Goal: Information Seeking & Learning: Learn about a topic

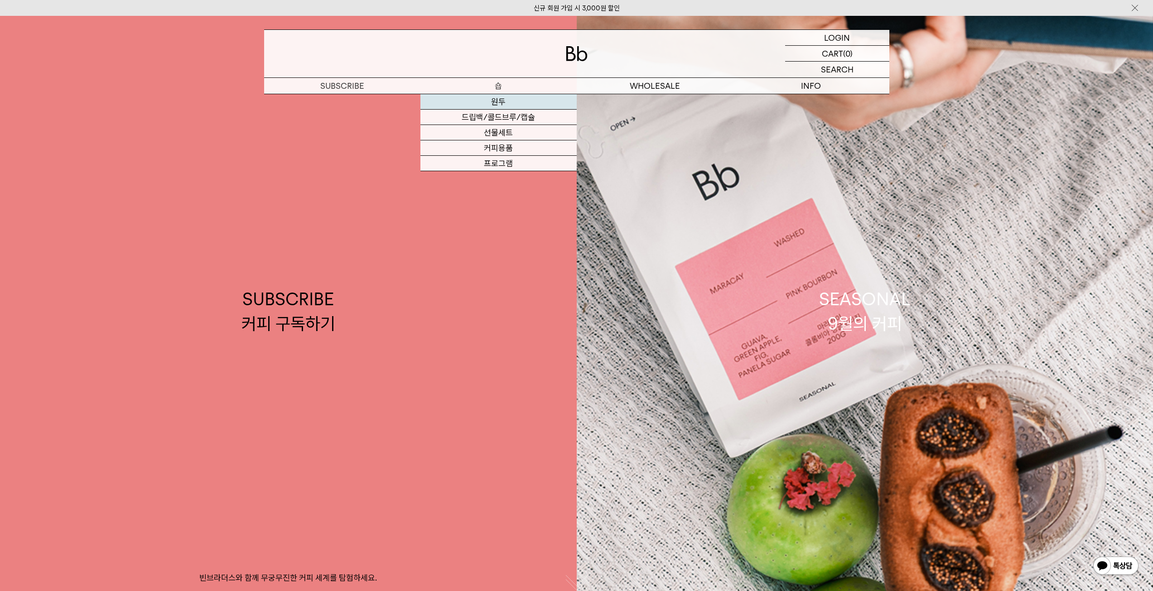
click at [502, 102] on link "원두" at bounding box center [498, 101] width 156 height 15
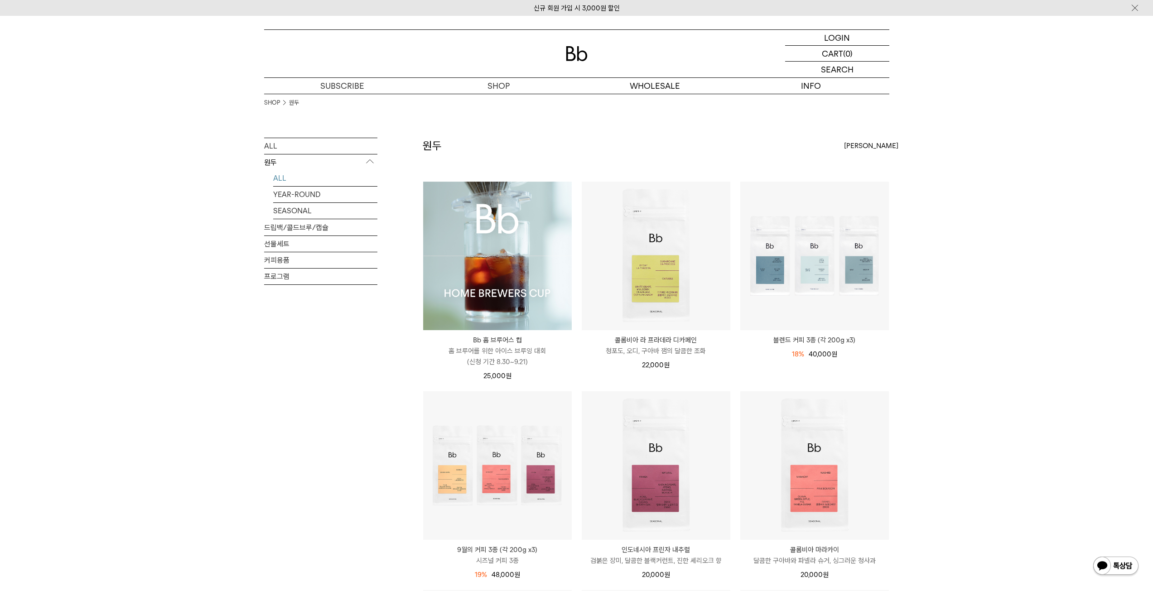
click at [557, 228] on img at bounding box center [497, 256] width 149 height 149
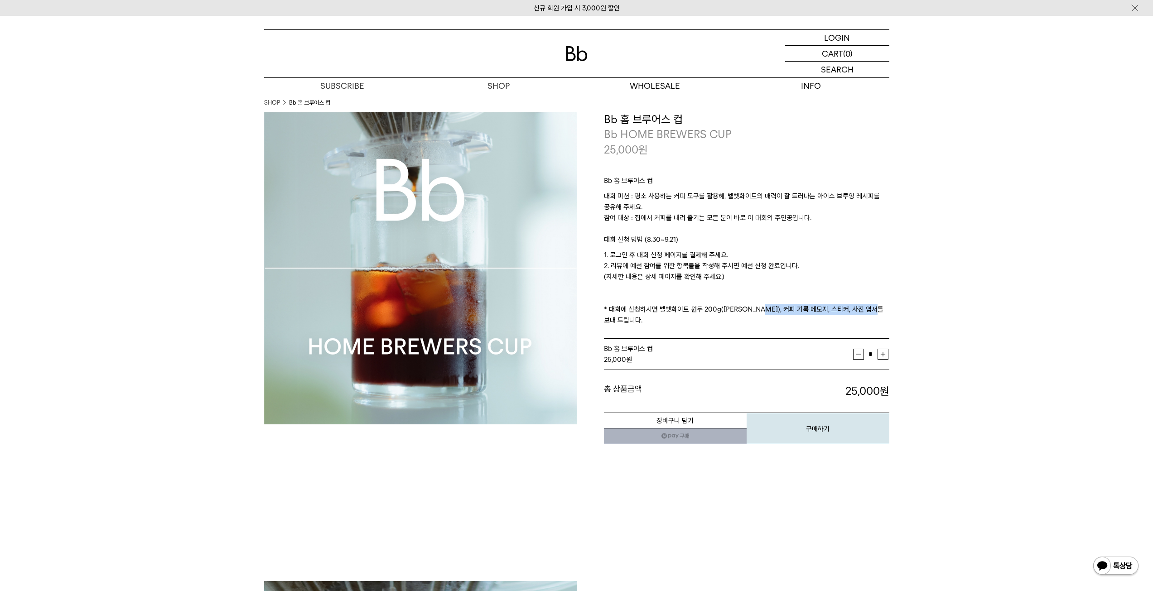
drag, startPoint x: 760, startPoint y: 306, endPoint x: 881, endPoint y: 311, distance: 121.9
click at [881, 311] on p "1. 로그인 후 대회 신청 페이지를 결제해 주세요. 2. 리뷰에 예선 참여를 위한 항목들을 작성해 주시면 예선 신청 완료입니다. (자세한 내용…" at bounding box center [746, 288] width 285 height 76
drag, startPoint x: 746, startPoint y: 308, endPoint x: 599, endPoint y: 309, distance: 147.2
click at [599, 309] on div "**********" at bounding box center [733, 278] width 313 height 333
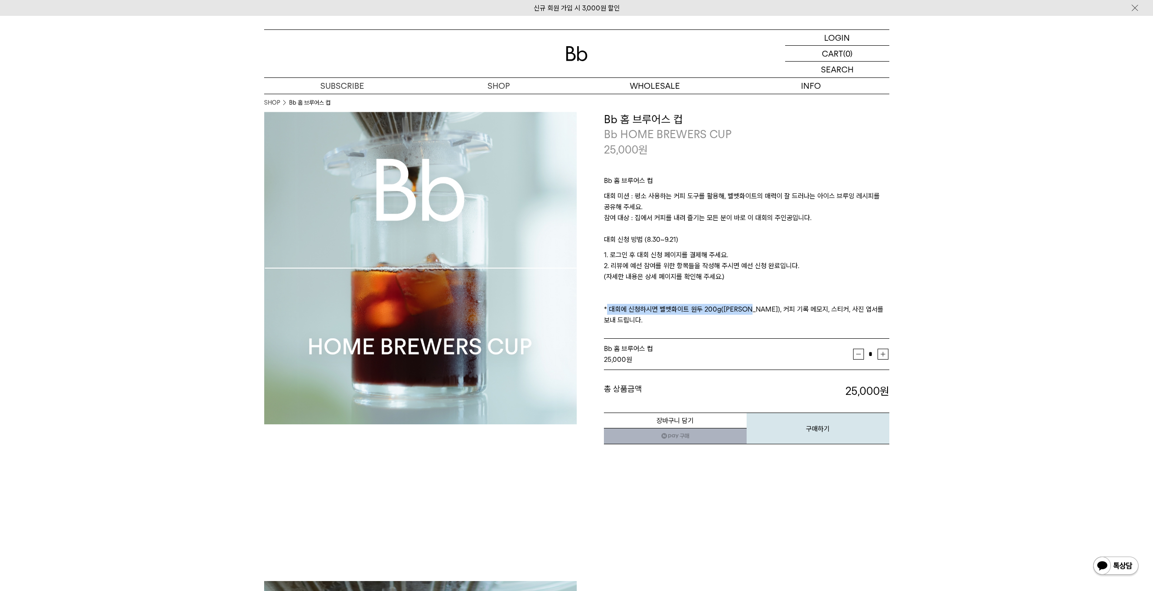
click at [599, 309] on div "**********" at bounding box center [733, 278] width 313 height 333
drag, startPoint x: 599, startPoint y: 309, endPoint x: 899, endPoint y: 308, distance: 300.3
drag, startPoint x: 899, startPoint y: 308, endPoint x: 799, endPoint y: 303, distance: 100.3
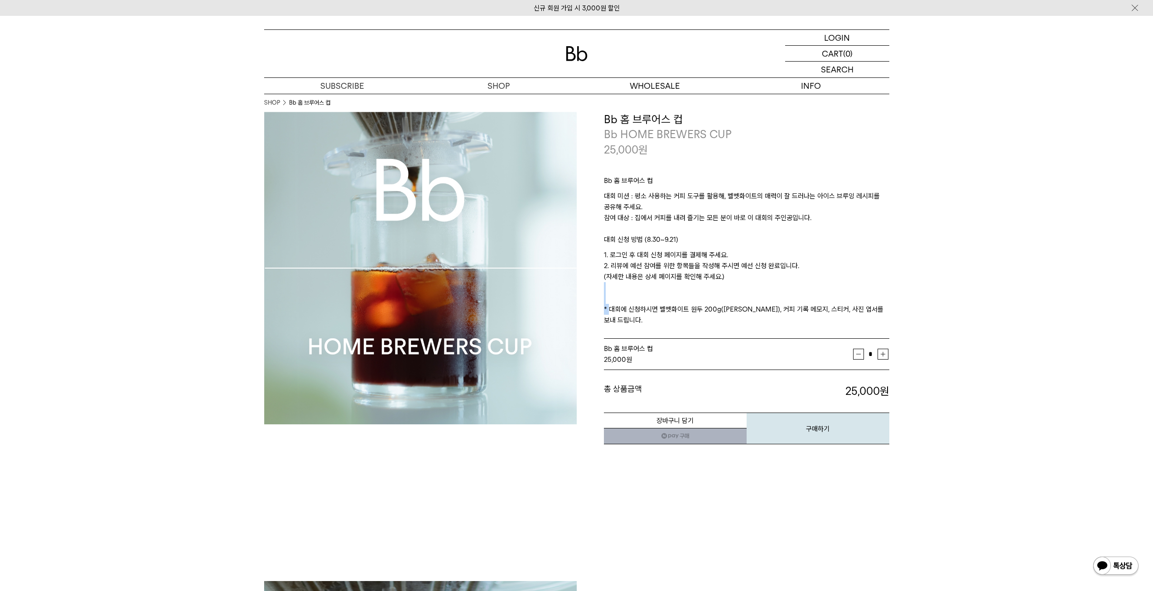
drag, startPoint x: 799, startPoint y: 303, endPoint x: 840, endPoint y: 303, distance: 40.3
click at [799, 302] on p "1. 로그인 후 대회 신청 페이지를 결제해 주세요. 2. 리뷰에 예선 참여를 위한 항목들을 작성해 주시면 예선 신청 완료입니다. (자세한 내용…" at bounding box center [746, 288] width 285 height 76
drag, startPoint x: 902, startPoint y: 313, endPoint x: 734, endPoint y: 305, distance: 168.7
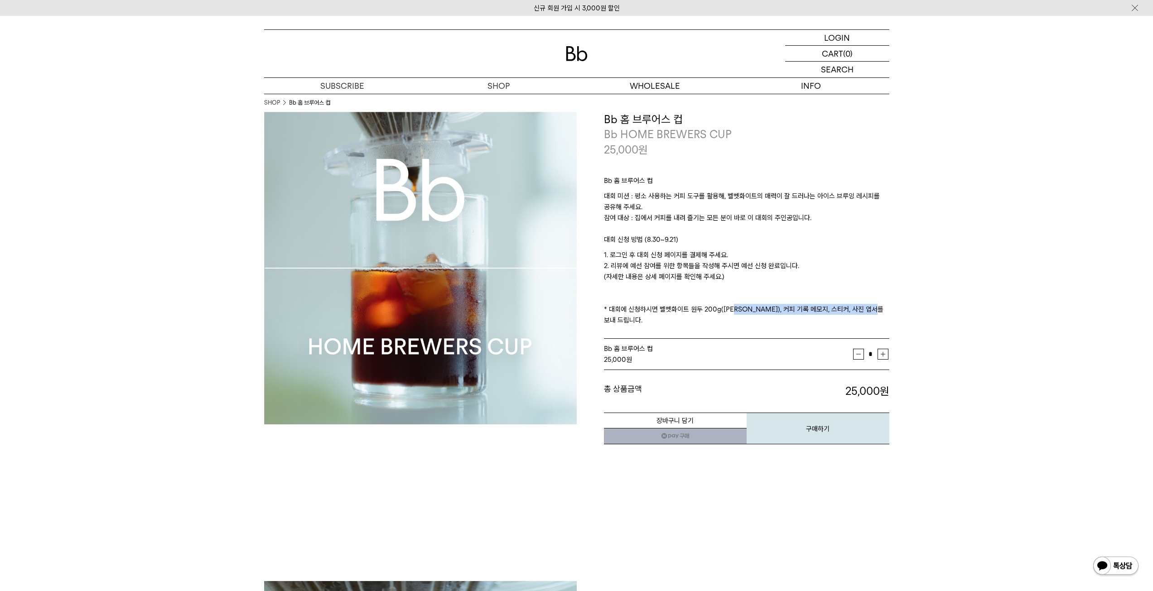
click at [734, 306] on p "1. 로그인 후 대회 신청 페이지를 결제해 주세요. 2. 리뷰에 예선 참여를 위한 항목들을 작성해 주시면 예선 신청 완료입니다. (자세한 내용…" at bounding box center [746, 288] width 285 height 76
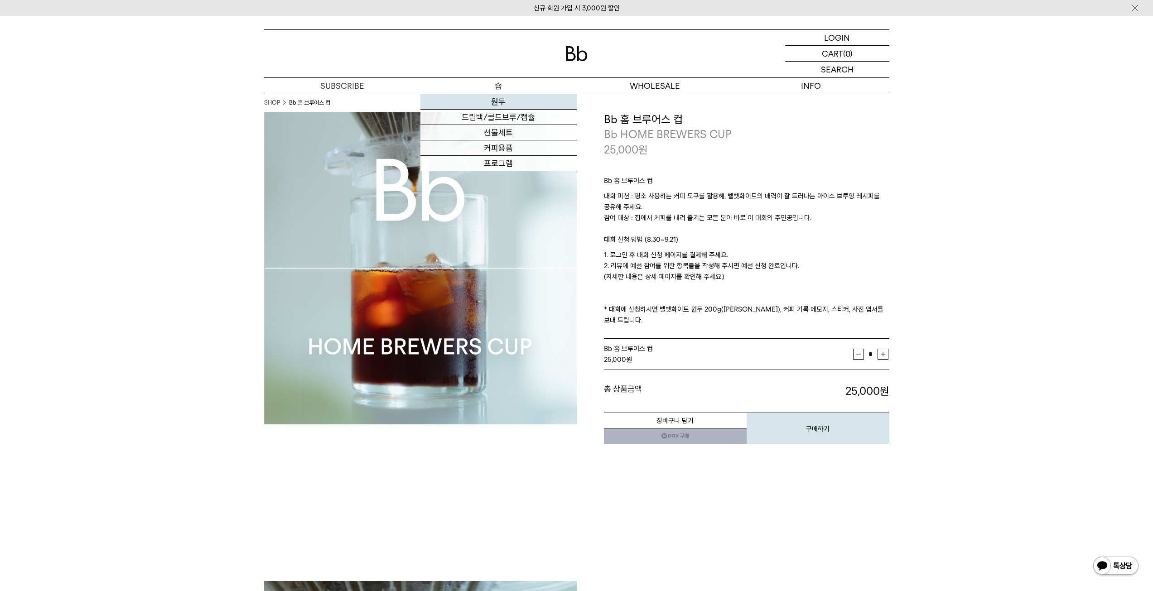
click at [495, 106] on link "원두" at bounding box center [498, 101] width 156 height 15
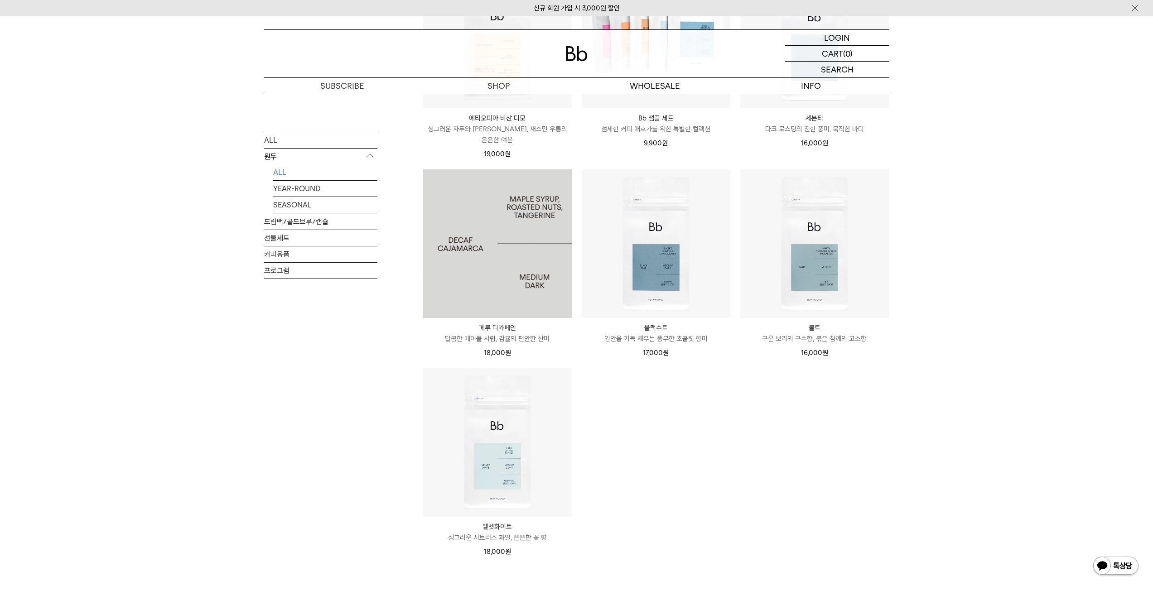
scroll to position [679, 0]
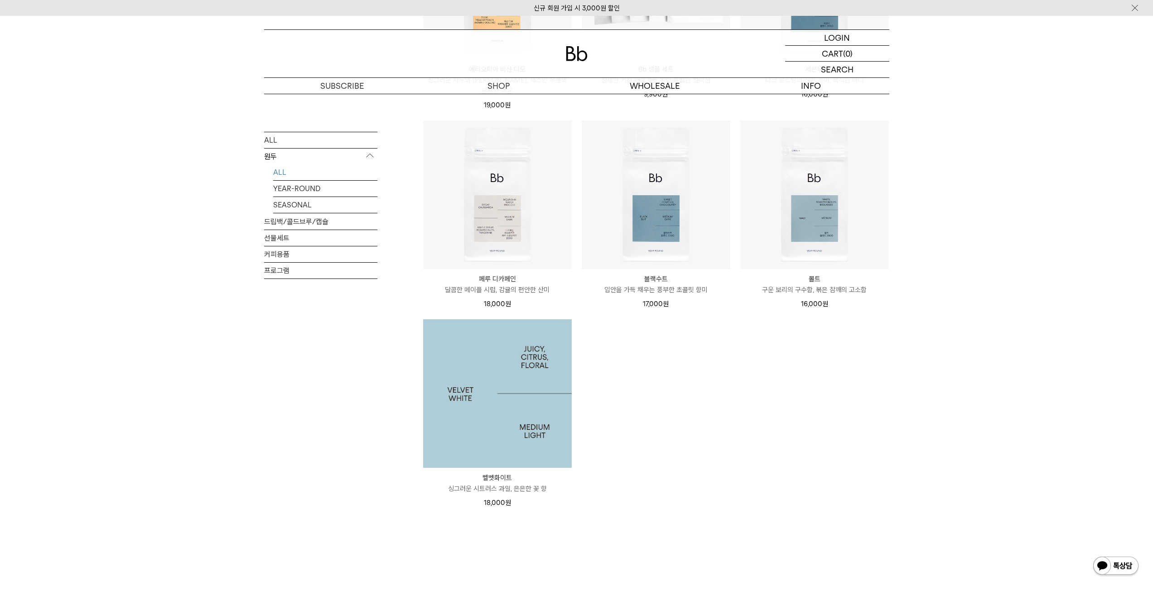
click at [499, 389] on img at bounding box center [497, 393] width 149 height 149
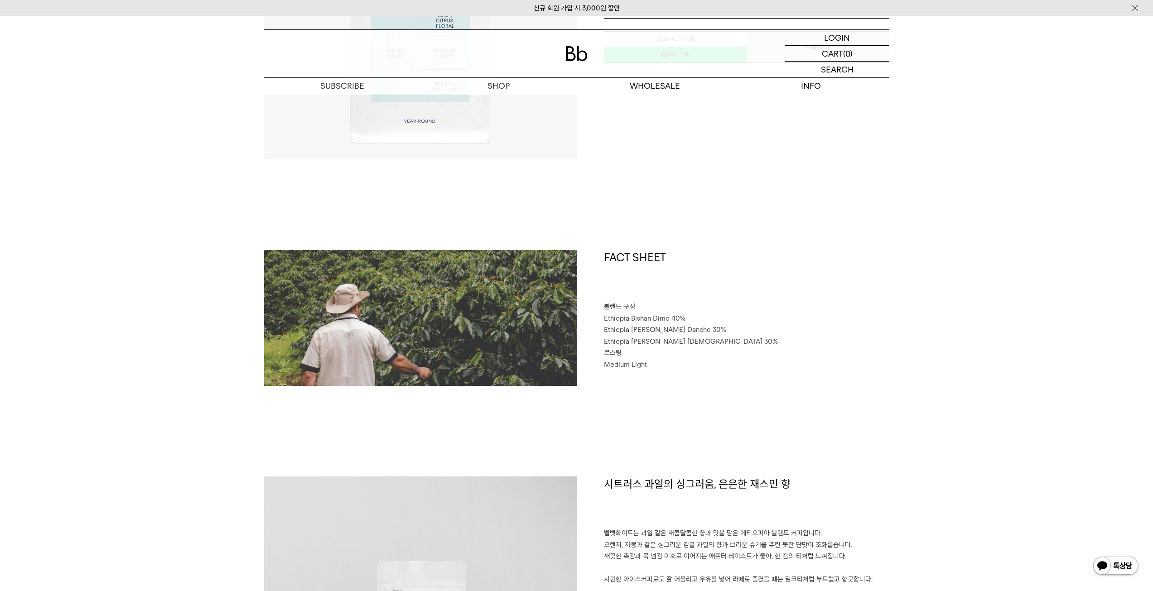
scroll to position [272, 0]
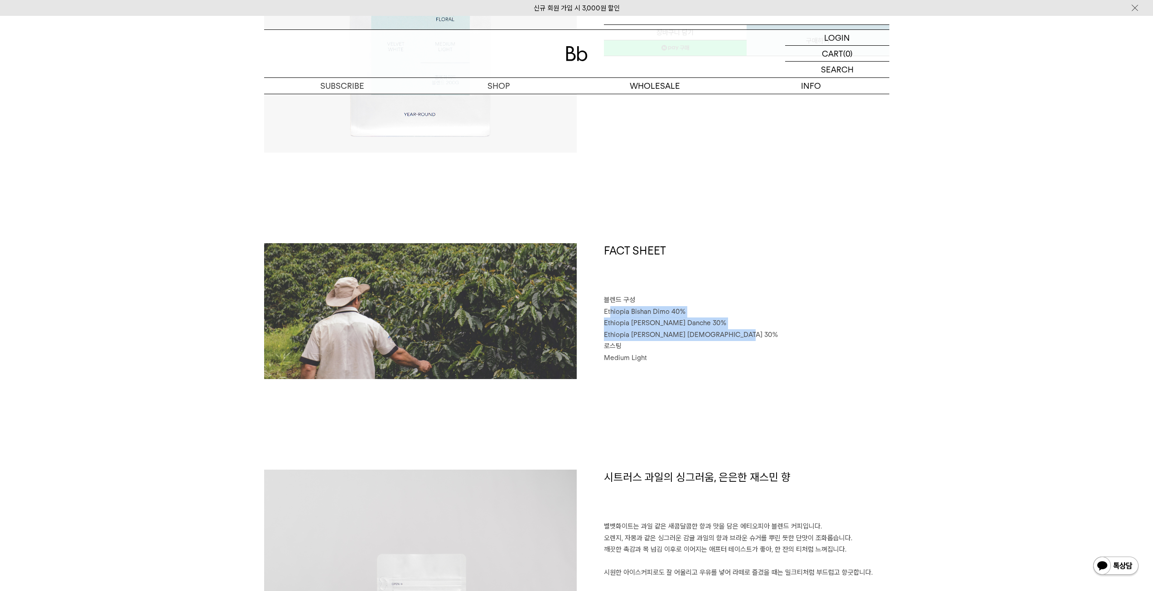
drag, startPoint x: 610, startPoint y: 312, endPoint x: 728, endPoint y: 331, distance: 119.4
click at [728, 331] on div "FACT SHEET 블렌드 구성 Ethiopia Bishan Dimo 40% Ethiopia Habtamu Yirgacheffe Danche …" at bounding box center [733, 311] width 313 height 136
click at [728, 331] on span "Ethiopia [PERSON_NAME] [DEMOGRAPHIC_DATA] 30%" at bounding box center [691, 335] width 174 height 8
drag, startPoint x: 736, startPoint y: 335, endPoint x: 587, endPoint y: 315, distance: 149.9
click at [587, 315] on div "FACT SHEET 블렌드 구성 Ethiopia Bishan Dimo 40% Ethiopia Habtamu Yirgacheffe Danche …" at bounding box center [733, 311] width 313 height 136
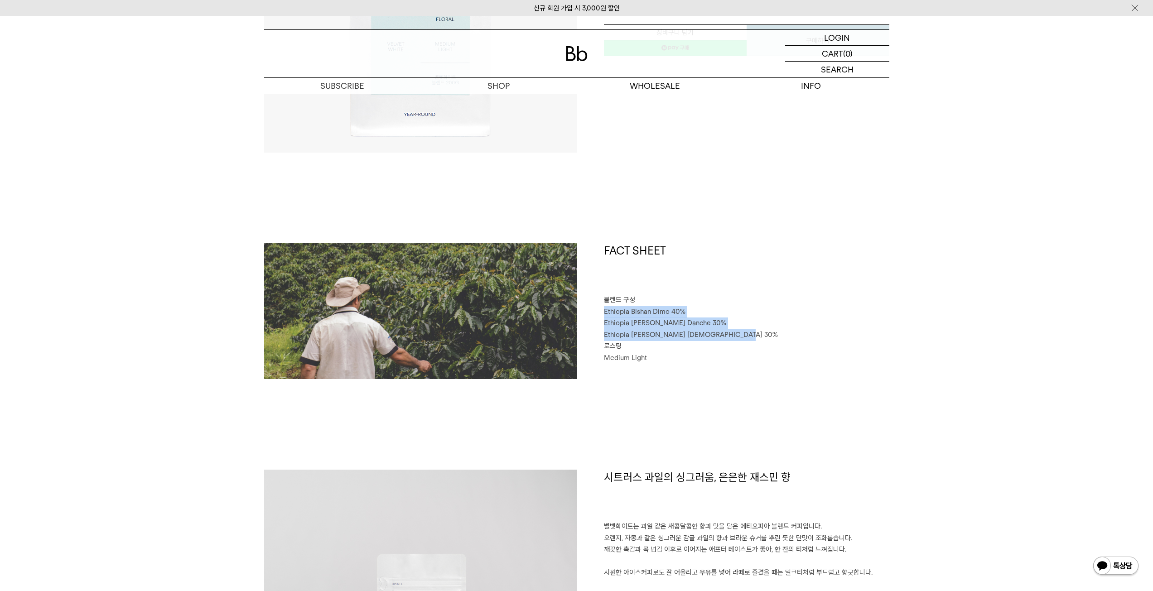
click at [587, 315] on div "FACT SHEET 블렌드 구성 Ethiopia Bishan Dimo 40% Ethiopia Habtamu Yirgacheffe Danche …" at bounding box center [733, 311] width 313 height 136
drag, startPoint x: 587, startPoint y: 315, endPoint x: 738, endPoint y: 329, distance: 151.0
click at [738, 329] on div "FACT SHEET 블렌드 구성 Ethiopia Bishan Dimo 40% Ethiopia Habtamu Yirgacheffe Danche …" at bounding box center [733, 311] width 313 height 136
click at [738, 329] on p "Ethiopia [PERSON_NAME] [DEMOGRAPHIC_DATA] 30%" at bounding box center [746, 335] width 285 height 12
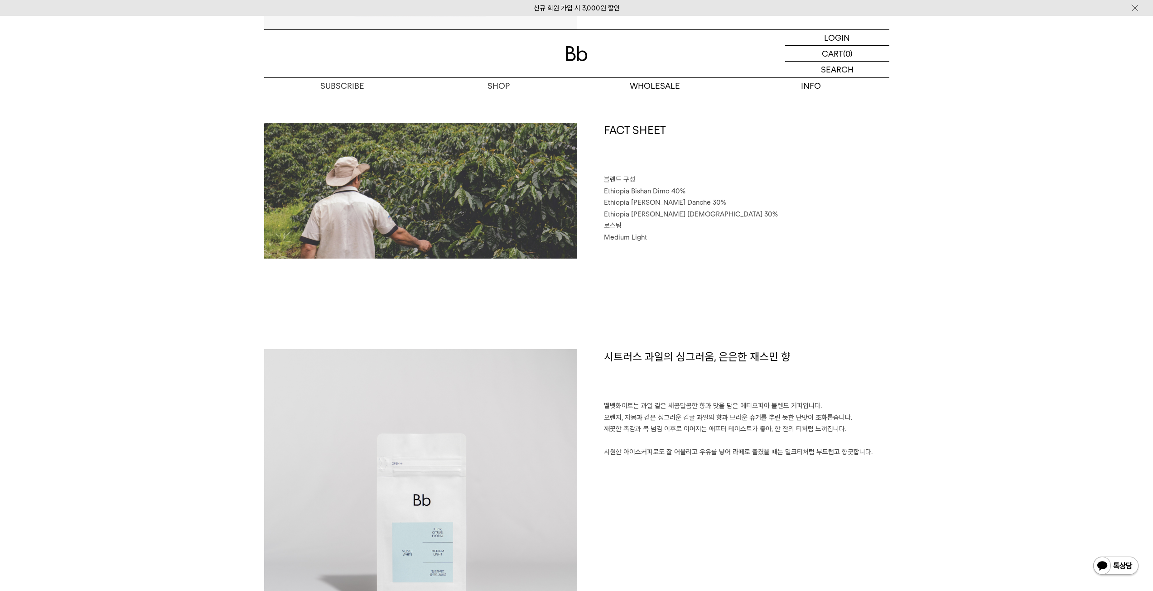
scroll to position [408, 0]
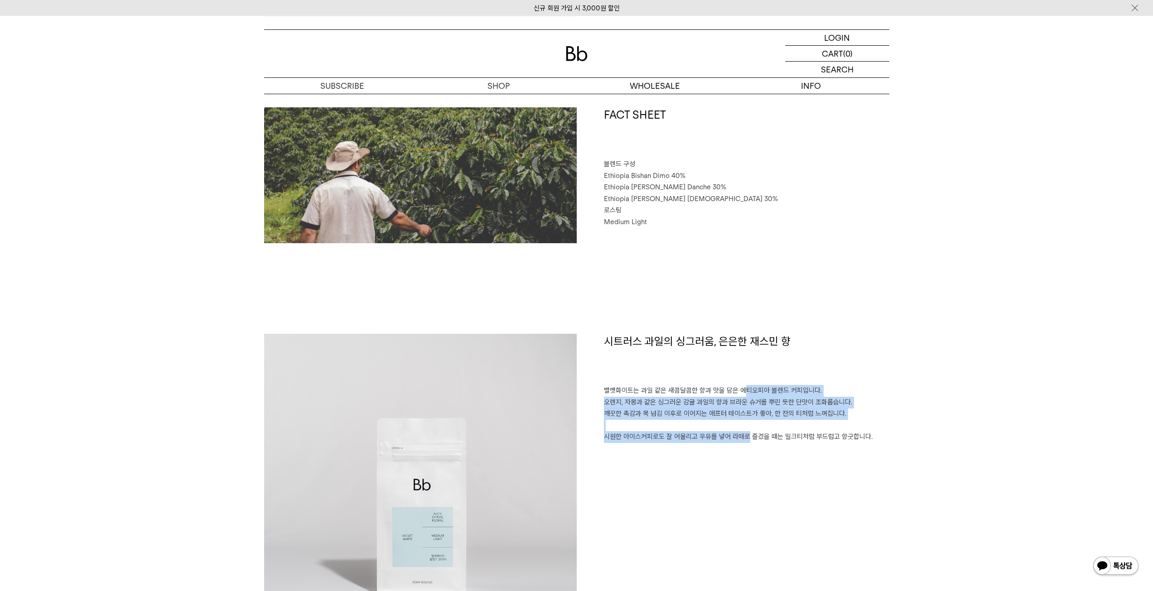
drag, startPoint x: 740, startPoint y: 405, endPoint x: 735, endPoint y: 451, distance: 46.5
click at [737, 457] on div "시트러스 과일의 싱그러움, 은은한 재스민 향 벨벳화이트는 과일 같은 새콤달콤한 향과 맛을 담은 에티오피아 블렌드 커피입니다. 오렌지, 자몽과 …" at bounding box center [733, 490] width 313 height 313
click at [735, 448] on div "시트러스 과일의 싱그러움, 은은한 재스민 향 벨벳화이트는 과일 같은 새콤달콤한 향과 맛을 담은 에티오피아 블렌드 커피입니다. 오렌지, 자몽과 …" at bounding box center [733, 490] width 313 height 313
drag, startPoint x: 733, startPoint y: 444, endPoint x: 729, endPoint y: 382, distance: 62.2
click at [729, 382] on div "시트러스 과일의 싱그러움, 은은한 재스민 향 벨벳화이트는 과일 같은 새콤달콤한 향과 맛을 담은 에티오피아 블렌드 커피입니다. 오렌지, 자몽과 …" at bounding box center [733, 490] width 313 height 313
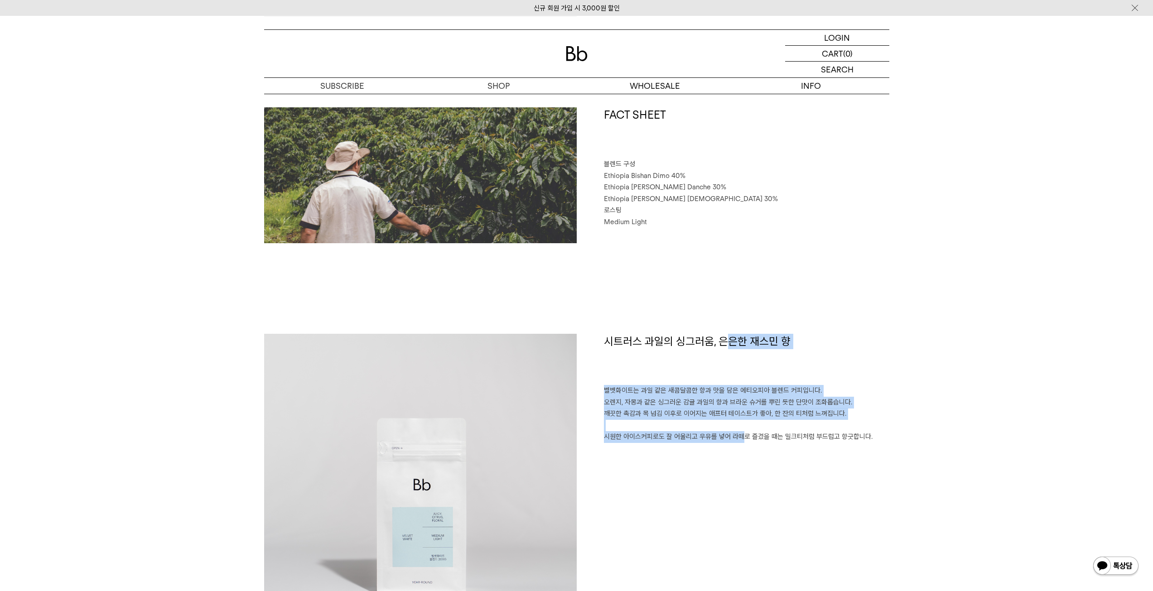
click at [729, 382] on h1 "시트러스 과일의 싱그러움, 은은한 재스민 향" at bounding box center [746, 360] width 285 height 52
drag, startPoint x: 719, startPoint y: 390, endPoint x: 718, endPoint y: 434, distance: 43.9
click at [718, 434] on p "벨벳화이트는 과일 같은 새콤달콤한 향과 맛을 담은 에티오피아 블렌드 커피입니다. 오렌지, 자몽과 같은 싱그러운 감귤 과일의 향과 브라운 슈거를…" at bounding box center [746, 414] width 285 height 58
drag, startPoint x: 718, startPoint y: 434, endPoint x: 722, endPoint y: 388, distance: 46.4
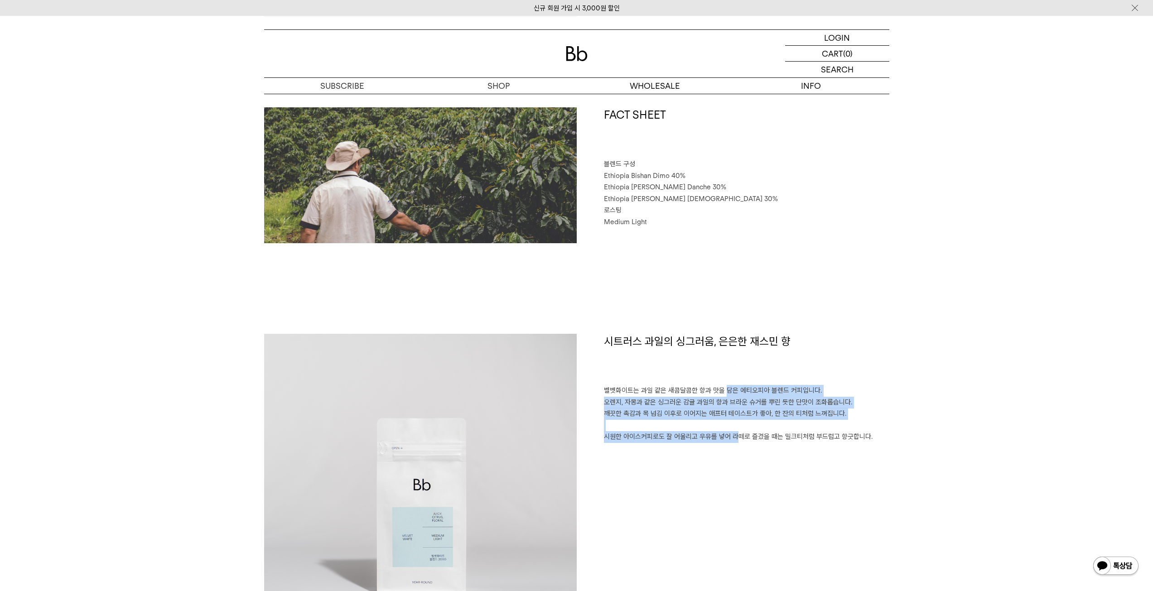
click at [722, 388] on p "벨벳화이트는 과일 같은 새콤달콤한 향과 맛을 담은 에티오피아 블렌드 커피입니다. 오렌지, 자몽과 같은 싱그러운 감귤 과일의 향과 브라운 슈거를…" at bounding box center [746, 414] width 285 height 58
drag, startPoint x: 720, startPoint y: 388, endPoint x: 717, endPoint y: 434, distance: 45.9
click at [717, 434] on p "벨벳화이트는 과일 같은 새콤달콤한 향과 맛을 담은 에티오피아 블렌드 커피입니다. 오렌지, 자몽과 같은 싱그러운 감귤 과일의 향과 브라운 슈거를…" at bounding box center [746, 414] width 285 height 58
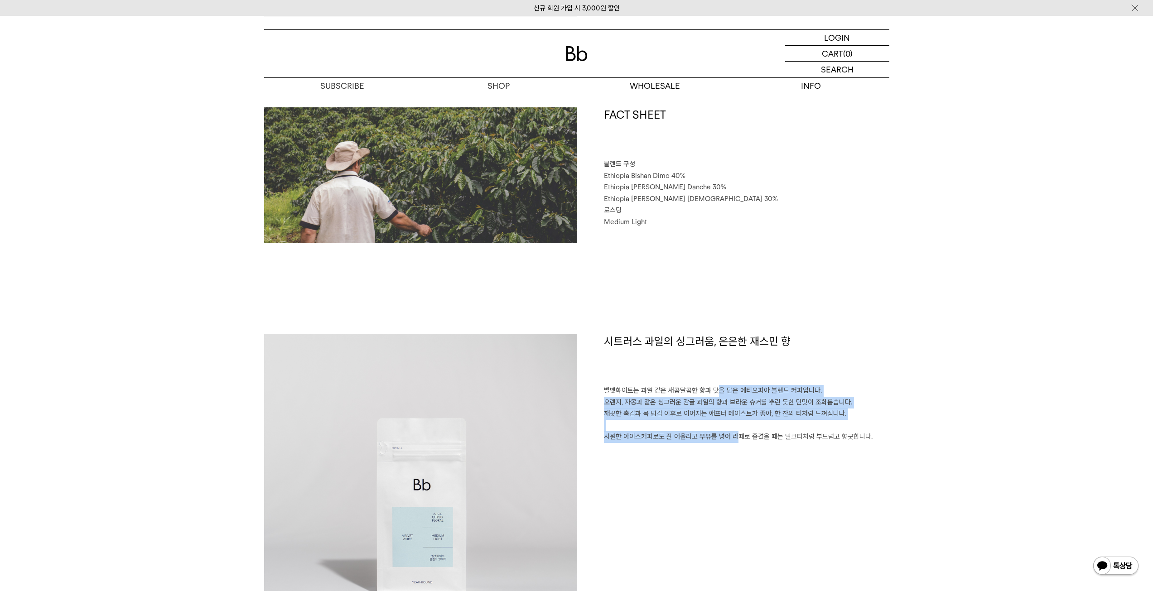
drag, startPoint x: 717, startPoint y: 434, endPoint x: 717, endPoint y: 388, distance: 45.8
click at [717, 388] on p "벨벳화이트는 과일 같은 새콤달콤한 향과 맛을 담은 에티오피아 블렌드 커피입니다. 오렌지, 자몽과 같은 싱그러운 감귤 과일의 향과 브라운 슈거를…" at bounding box center [746, 414] width 285 height 58
drag, startPoint x: 717, startPoint y: 388, endPoint x: 718, endPoint y: 430, distance: 41.7
click at [718, 430] on p "벨벳화이트는 과일 같은 새콤달콤한 향과 맛을 담은 에티오피아 블렌드 커피입니다. 오렌지, 자몽과 같은 싱그러운 감귤 과일의 향과 브라운 슈거를…" at bounding box center [746, 414] width 285 height 58
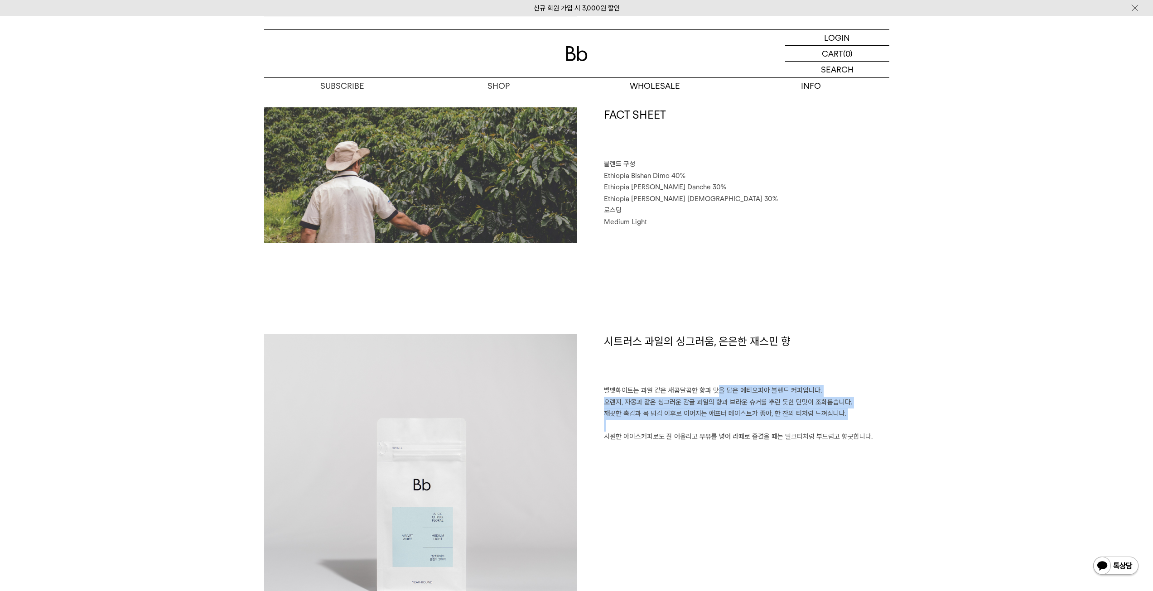
click at [718, 430] on p "벨벳화이트는 과일 같은 새콤달콤한 향과 맛을 담은 에티오피아 블렌드 커피입니다. 오렌지, 자몽과 같은 싱그러운 감귤 과일의 향과 브라운 슈거를…" at bounding box center [746, 414] width 285 height 58
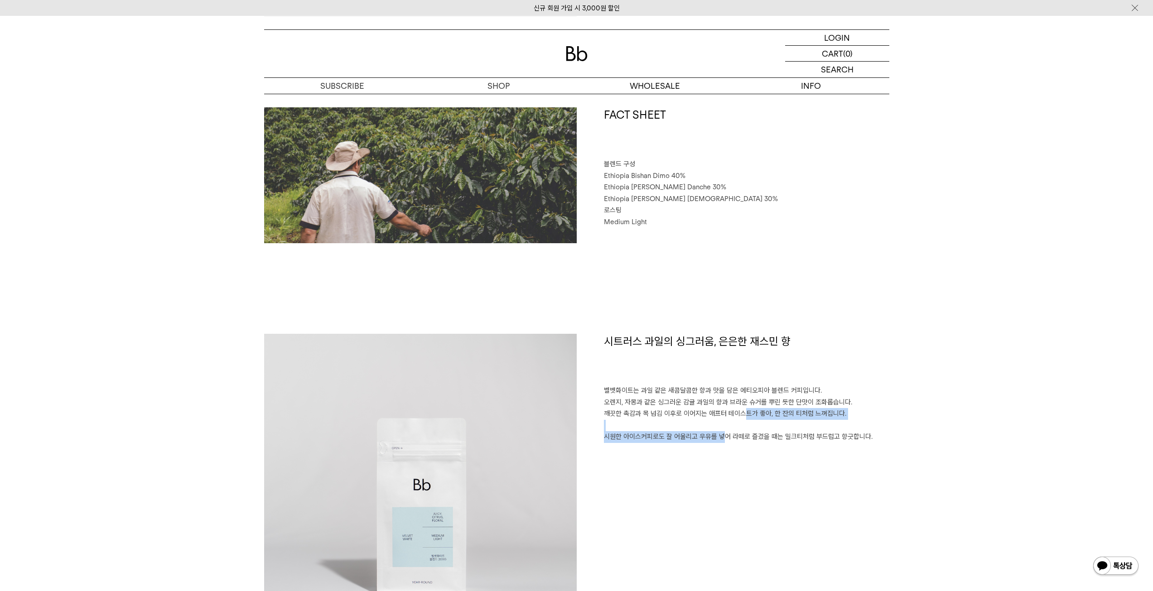
drag, startPoint x: 715, startPoint y: 441, endPoint x: 718, endPoint y: 412, distance: 29.2
click at [718, 412] on p "벨벳화이트는 과일 같은 새콤달콤한 향과 맛을 담은 에티오피아 블렌드 커피입니다. 오렌지, 자몽과 같은 싱그러운 감귤 과일의 향과 브라운 슈거를…" at bounding box center [746, 414] width 285 height 58
drag, startPoint x: 716, startPoint y: 388, endPoint x: 721, endPoint y: 433, distance: 46.1
click at [721, 433] on p "벨벳화이트는 과일 같은 새콤달콤한 향과 맛을 담은 에티오피아 블렌드 커피입니다. 오렌지, 자몽과 같은 싱그러운 감귤 과일의 향과 브라운 슈거를…" at bounding box center [746, 414] width 285 height 58
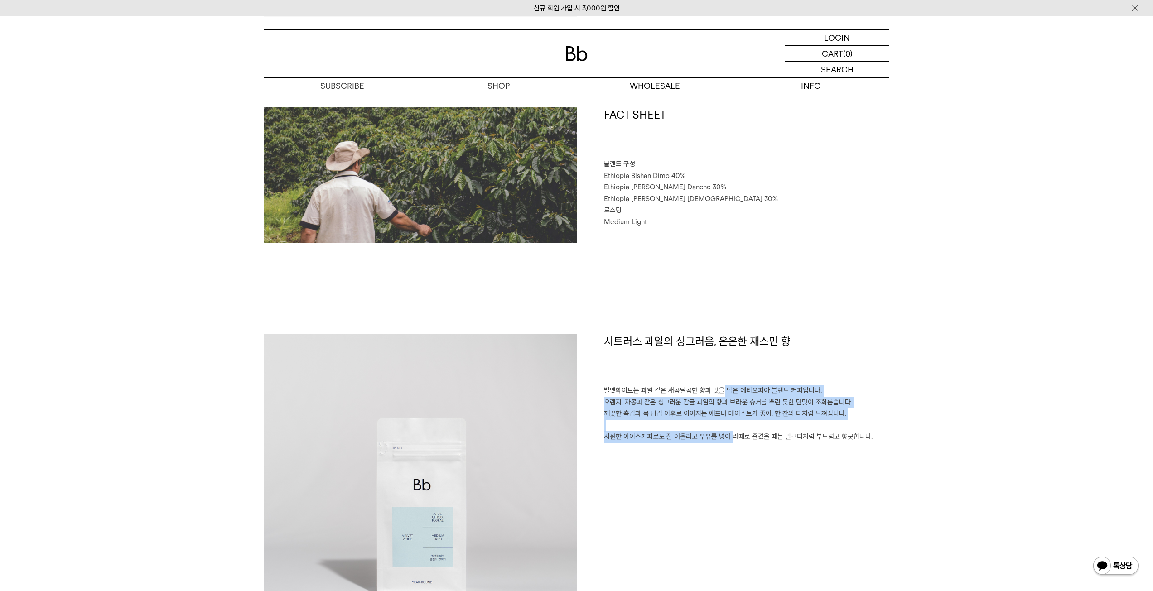
click at [721, 433] on p "벨벳화이트는 과일 같은 새콤달콤한 향과 맛을 담은 에티오피아 블렌드 커피입니다. 오렌지, 자몽과 같은 싱그러운 감귤 과일의 향과 브라운 슈거를…" at bounding box center [746, 414] width 285 height 58
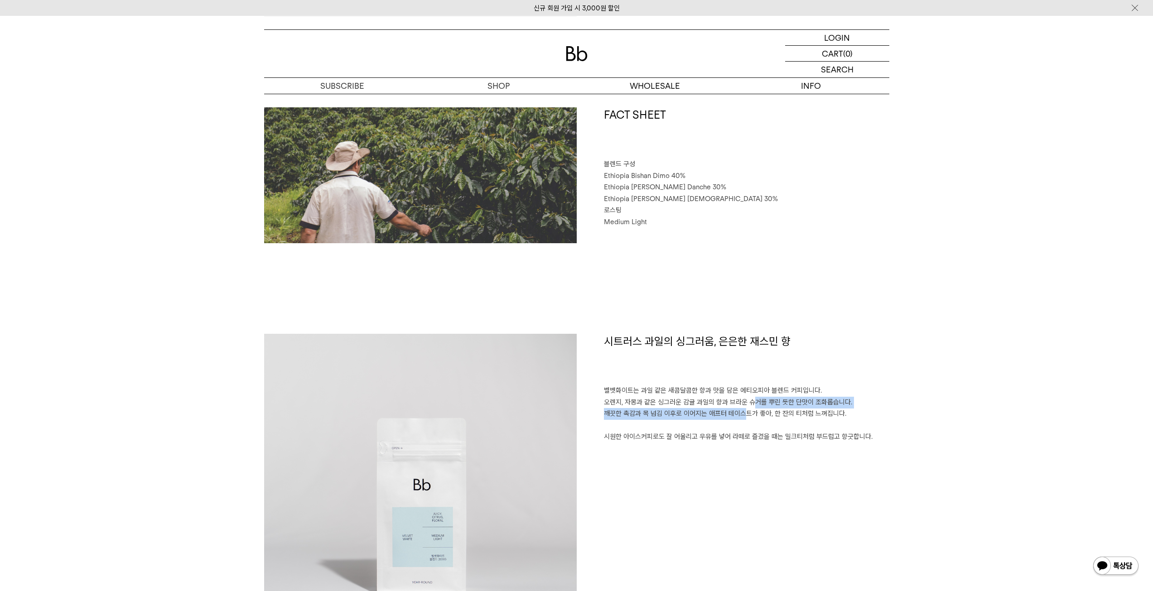
drag, startPoint x: 721, startPoint y: 402, endPoint x: 720, endPoint y: 417, distance: 15.5
click at [720, 417] on p "벨벳화이트는 과일 같은 새콤달콤한 향과 맛을 담은 에티오피아 블렌드 커피입니다. 오렌지, 자몽과 같은 싱그러운 감귤 과일의 향과 브라운 슈거를…" at bounding box center [746, 414] width 285 height 58
drag, startPoint x: 726, startPoint y: 392, endPoint x: 724, endPoint y: 415, distance: 23.7
click at [724, 415] on p "벨벳화이트는 과일 같은 새콤달콤한 향과 맛을 담은 에티오피아 블렌드 커피입니다. 오렌지, 자몽과 같은 싱그러운 감귤 과일의 향과 브라운 슈거를…" at bounding box center [746, 414] width 285 height 58
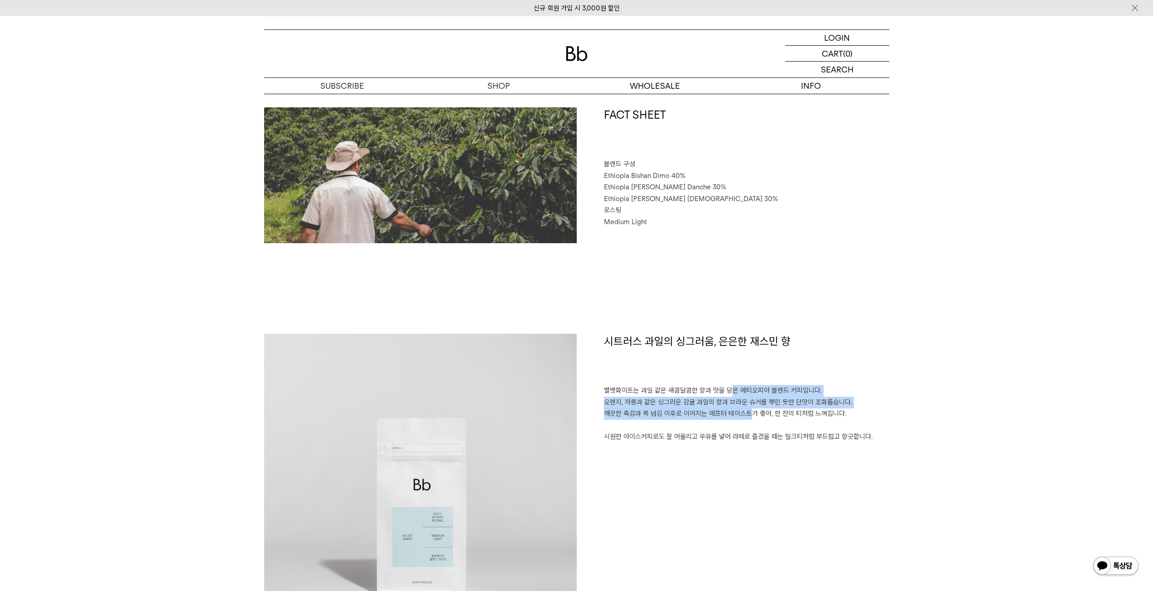
drag, startPoint x: 724, startPoint y: 415, endPoint x: 718, endPoint y: 438, distance: 23.8
click at [724, 415] on p "벨벳화이트는 과일 같은 새콤달콤한 향과 맛을 담은 에티오피아 블렌드 커피입니다. 오렌지, 자몽과 같은 싱그러운 감귤 과일의 향과 브라운 슈거를…" at bounding box center [746, 414] width 285 height 58
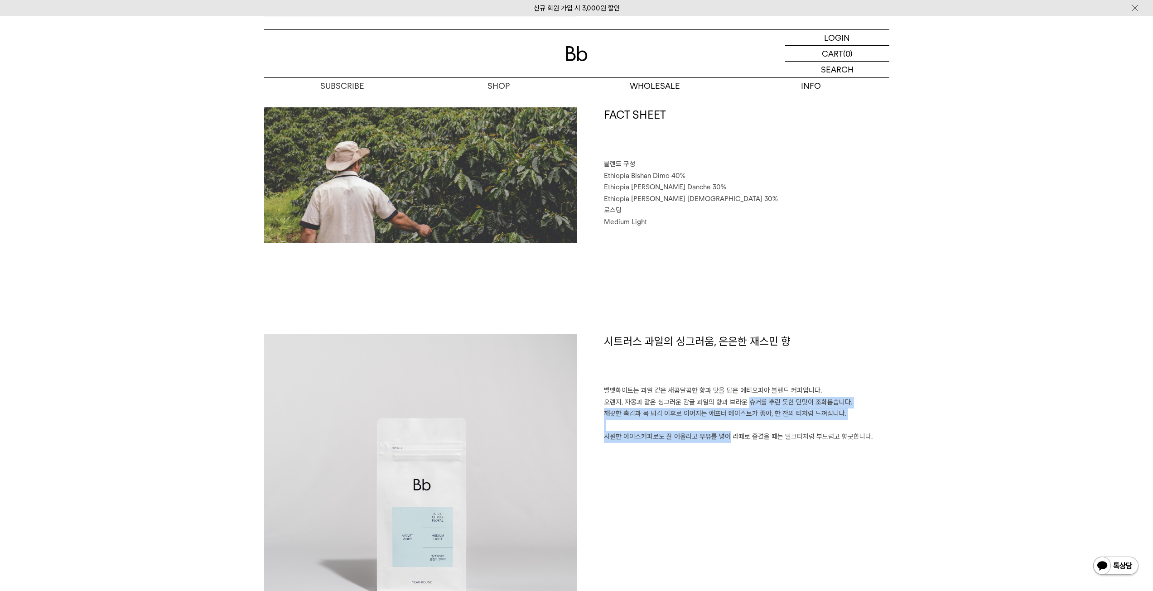
drag, startPoint x: 718, startPoint y: 442, endPoint x: 717, endPoint y: 407, distance: 34.5
click at [717, 407] on p "벨벳화이트는 과일 같은 새콤달콤한 향과 맛을 담은 에티오피아 블렌드 커피입니다. 오렌지, 자몽과 같은 싱그러운 감귤 과일의 향과 브라운 슈거를…" at bounding box center [746, 414] width 285 height 58
drag, startPoint x: 726, startPoint y: 387, endPoint x: 725, endPoint y: 426, distance: 39.0
click at [725, 426] on p "벨벳화이트는 과일 같은 새콤달콤한 향과 맛을 담은 에티오피아 블렌드 커피입니다. 오렌지, 자몽과 같은 싱그러운 감귤 과일의 향과 브라운 슈거를…" at bounding box center [746, 414] width 285 height 58
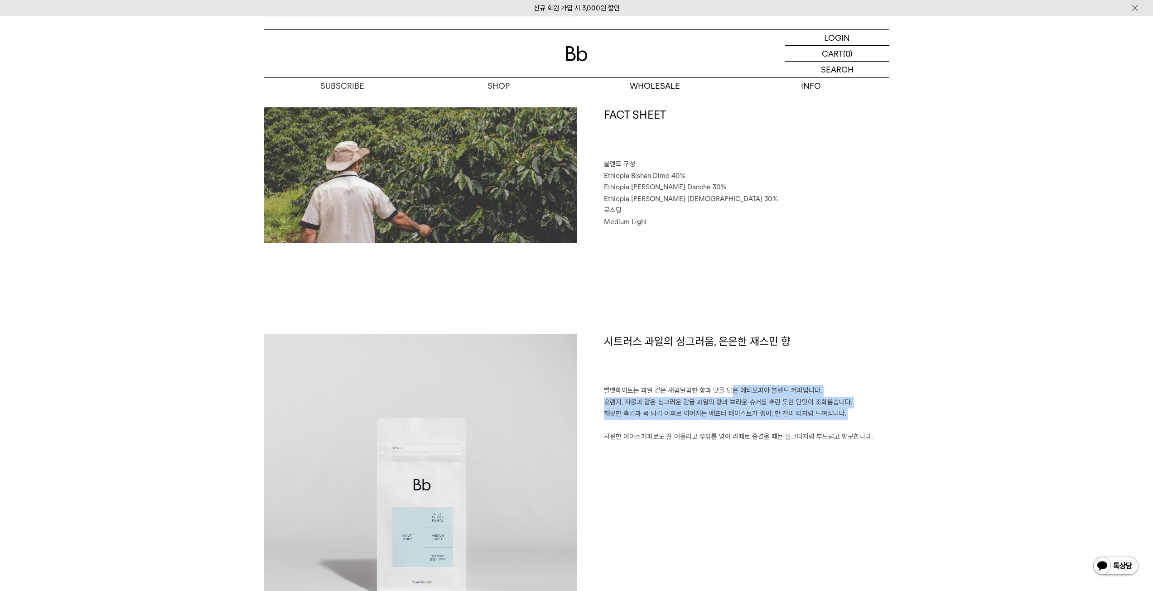
click at [725, 426] on p "벨벳화이트는 과일 같은 새콤달콤한 향과 맛을 담은 에티오피아 블렌드 커피입니다. 오렌지, 자몽과 같은 싱그러운 감귤 과일의 향과 브라운 슈거를…" at bounding box center [746, 414] width 285 height 58
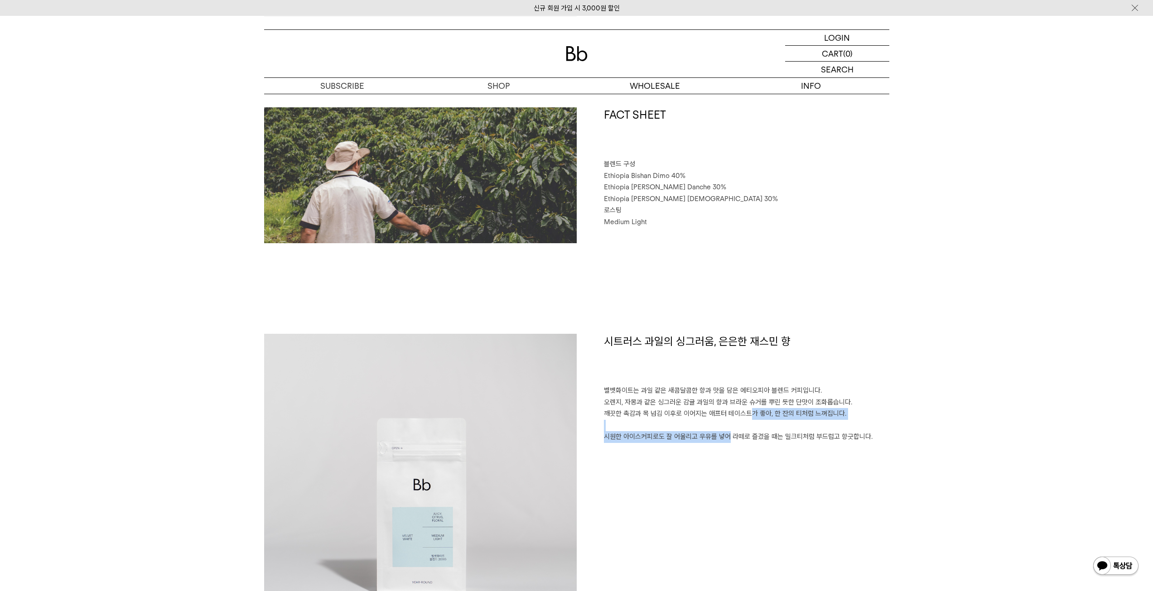
drag, startPoint x: 718, startPoint y: 437, endPoint x: 722, endPoint y: 411, distance: 26.1
click at [722, 411] on p "벨벳화이트는 과일 같은 새콤달콤한 향과 맛을 담은 에티오피아 블렌드 커피입니다. 오렌지, 자몽과 같은 싱그러운 감귤 과일의 향과 브라운 슈거를…" at bounding box center [746, 414] width 285 height 58
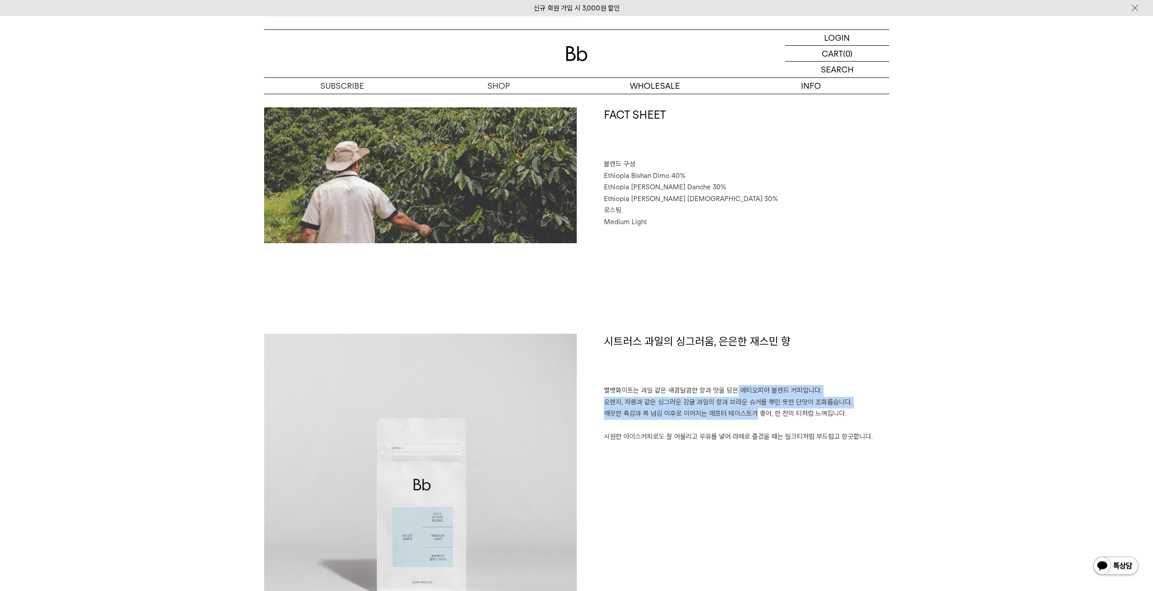
drag, startPoint x: 728, startPoint y: 393, endPoint x: 727, endPoint y: 415, distance: 22.7
click at [727, 415] on p "벨벳화이트는 과일 같은 새콤달콤한 향과 맛을 담은 에티오피아 블렌드 커피입니다. 오렌지, 자몽과 같은 싱그러운 감귤 과일의 향과 브라운 슈거를…" at bounding box center [746, 414] width 285 height 58
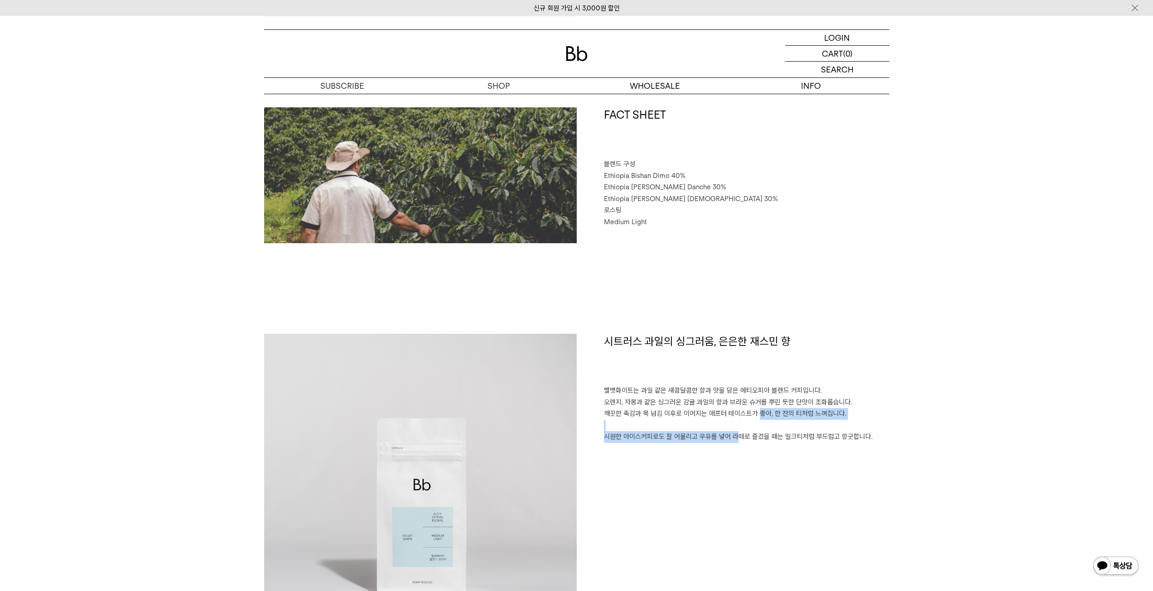
drag, startPoint x: 729, startPoint y: 446, endPoint x: 731, endPoint y: 417, distance: 28.6
click at [731, 417] on div "시트러스 과일의 싱그러움, 은은한 재스민 향 벨벳화이트는 과일 같은 새콤달콤한 향과 맛을 담은 에티오피아 블렌드 커피입니다. 오렌지, 자몽과 …" at bounding box center [733, 490] width 313 height 313
click at [731, 381] on h1 "시트러스 과일의 싱그러움, 은은한 재스민 향" at bounding box center [746, 360] width 285 height 52
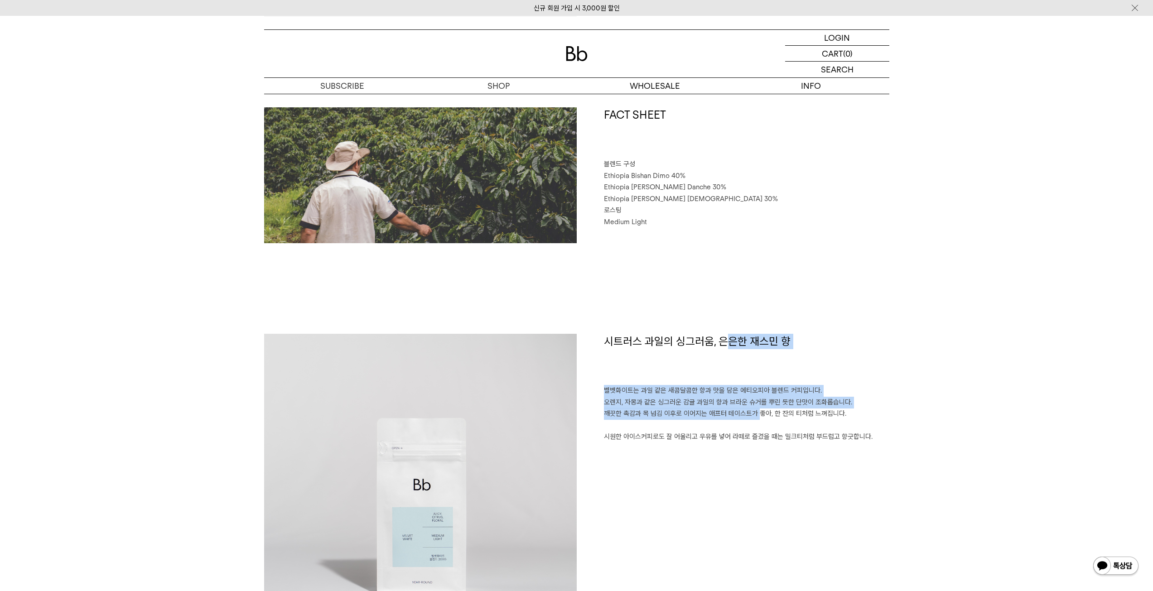
drag, startPoint x: 729, startPoint y: 385, endPoint x: 730, endPoint y: 413, distance: 28.5
click at [730, 413] on div "시트러스 과일의 싱그러움, 은은한 재스민 향 벨벳화이트는 과일 같은 새콤달콤한 향과 맛을 담은 에티오피아 블렌드 커피입니다. 오렌지, 자몽과 …" at bounding box center [733, 490] width 313 height 313
click at [730, 413] on p "벨벳화이트는 과일 같은 새콤달콤한 향과 맛을 담은 에티오피아 블렌드 커피입니다. 오렌지, 자몽과 같은 싱그러운 감귤 과일의 향과 브라운 슈거를…" at bounding box center [746, 414] width 285 height 58
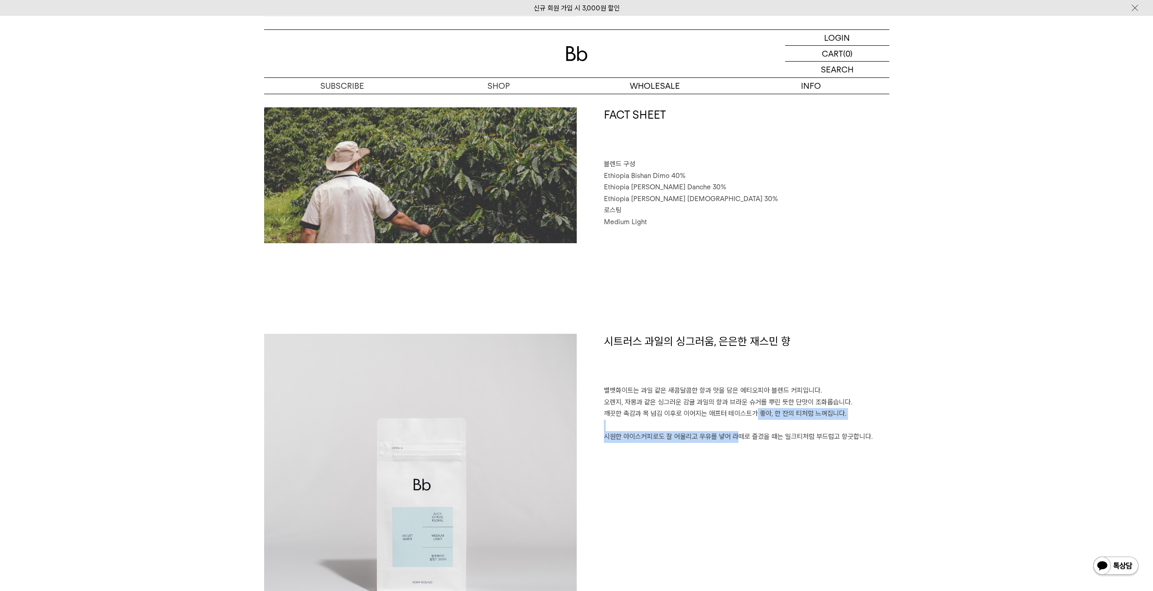
drag, startPoint x: 727, startPoint y: 440, endPoint x: 727, endPoint y: 415, distance: 25.4
click at [727, 415] on p "벨벳화이트는 과일 같은 새콤달콤한 향과 맛을 담은 에티오피아 블렌드 커피입니다. 오렌지, 자몽과 같은 싱그러운 감귤 과일의 향과 브라운 슈거를…" at bounding box center [746, 414] width 285 height 58
click at [725, 390] on p "벨벳화이트는 과일 같은 새콤달콤한 향과 맛을 담은 에티오피아 블렌드 커피입니다. 오렌지, 자몽과 같은 싱그러운 감귤 과일의 향과 브라운 슈거를…" at bounding box center [746, 414] width 285 height 58
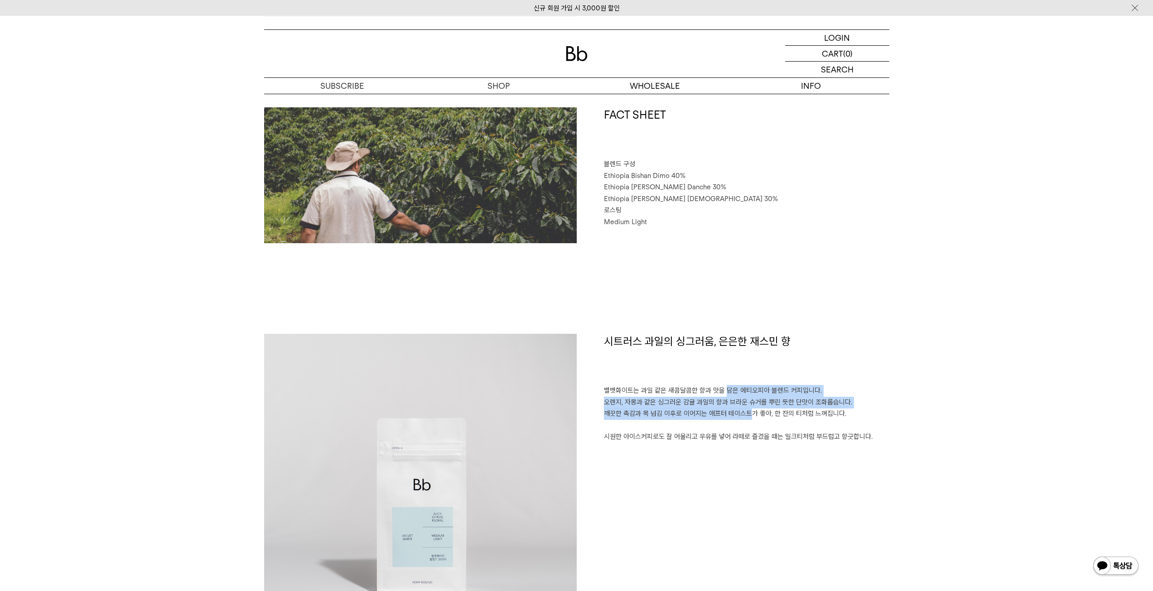
drag, startPoint x: 723, startPoint y: 391, endPoint x: 723, endPoint y: 418, distance: 27.2
click at [723, 418] on p "벨벳화이트는 과일 같은 새콤달콤한 향과 맛을 담은 에티오피아 블렌드 커피입니다. 오렌지, 자몽과 같은 싱그러운 감귤 과일의 향과 브라운 슈거를…" at bounding box center [746, 414] width 285 height 58
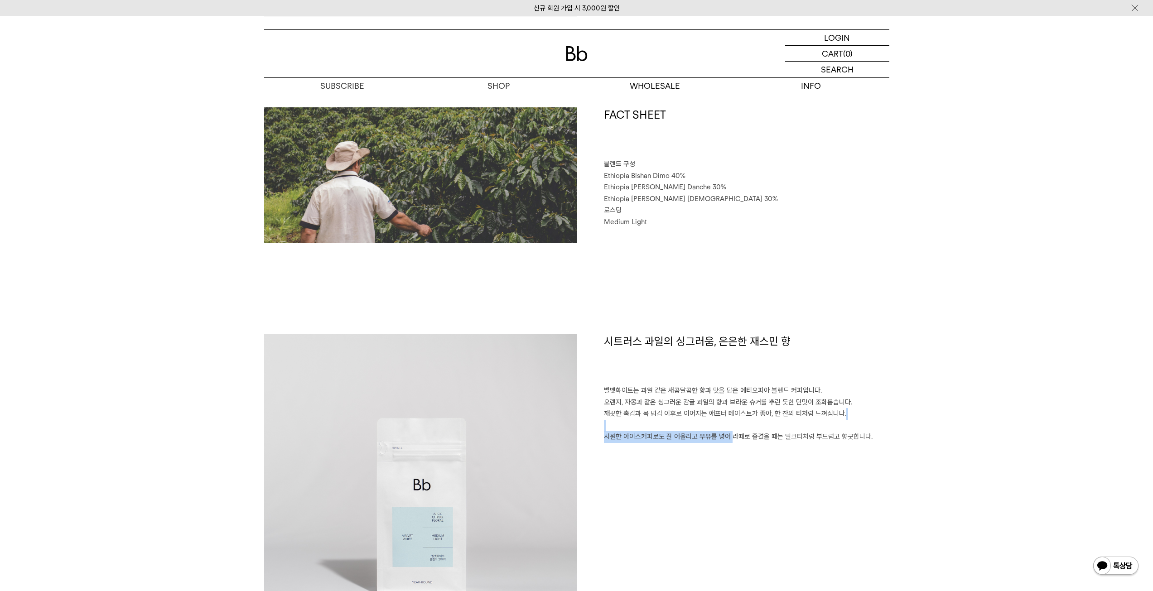
drag, startPoint x: 725, startPoint y: 444, endPoint x: 731, endPoint y: 422, distance: 23.6
click at [731, 422] on div "시트러스 과일의 싱그러움, 은은한 재스민 향 벨벳화이트는 과일 같은 새콤달콤한 향과 맛을 담은 에티오피아 블렌드 커피입니다. 오렌지, 자몽과 …" at bounding box center [733, 490] width 313 height 313
click at [731, 422] on p "벨벳화이트는 과일 같은 새콤달콤한 향과 맛을 담은 에티오피아 블렌드 커피입니다. 오렌지, 자몽과 같은 싱그러운 감귤 과일의 향과 브라운 슈거를…" at bounding box center [746, 414] width 285 height 58
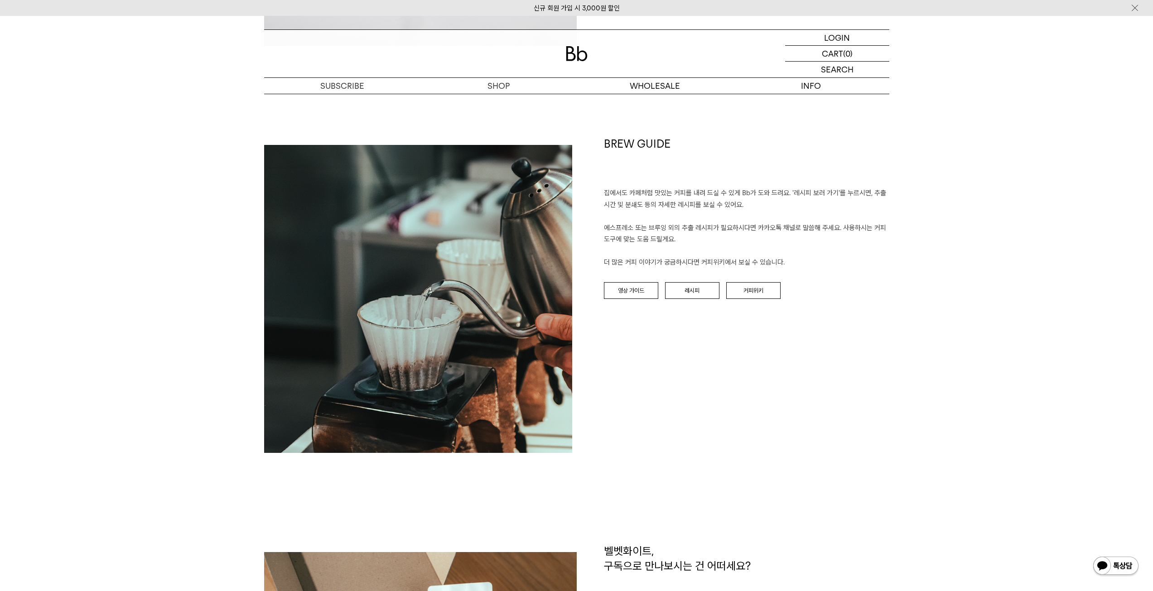
scroll to position [1042, 0]
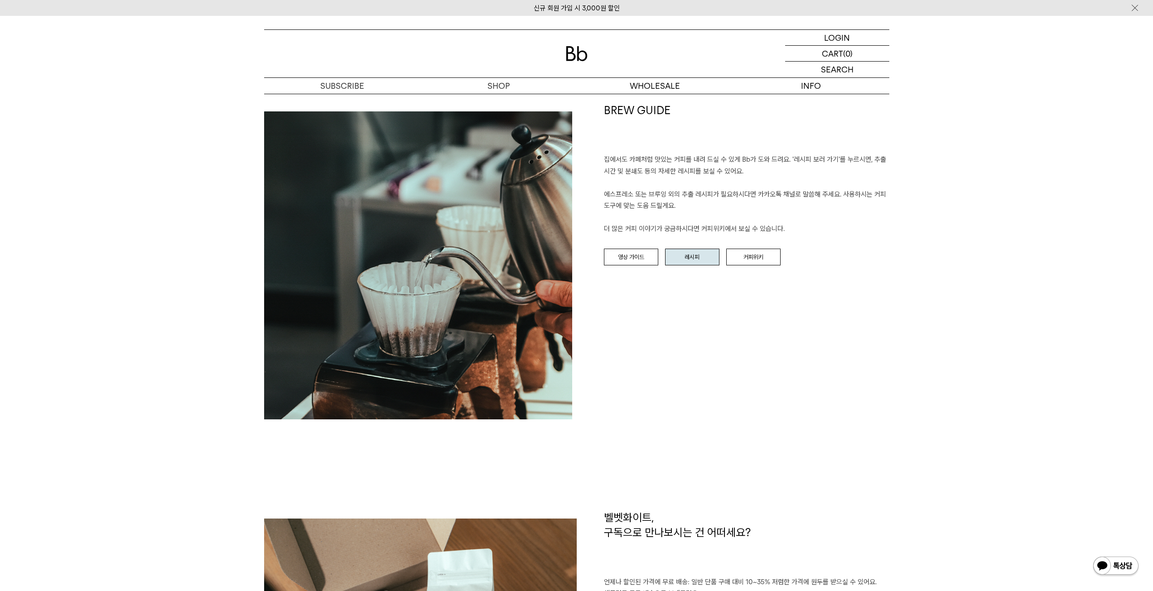
click at [687, 252] on link "레시피" at bounding box center [692, 257] width 54 height 17
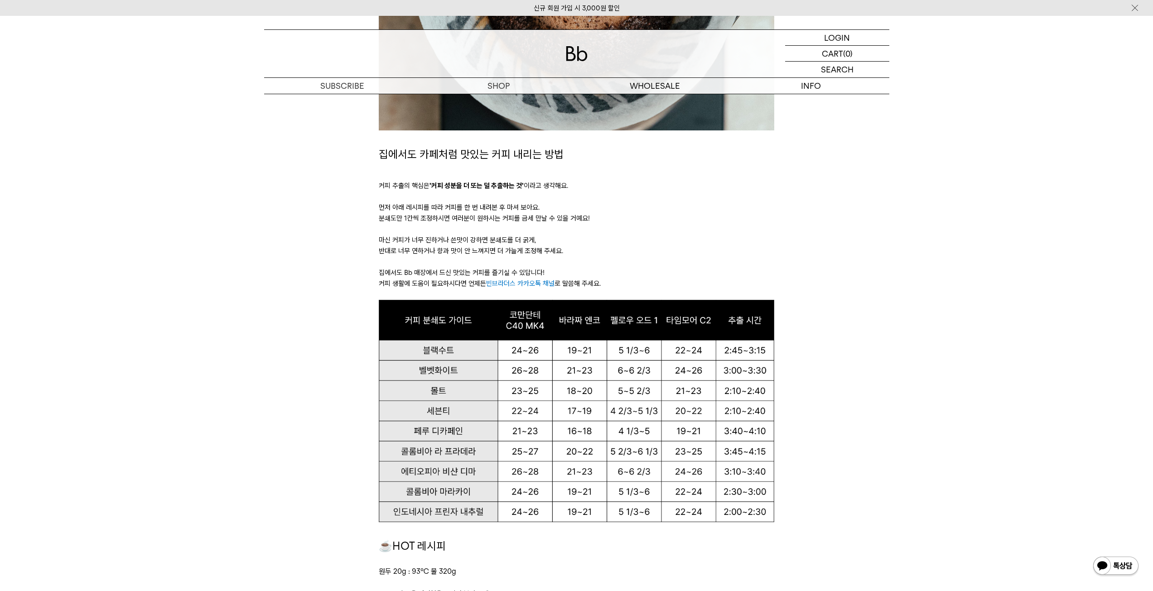
scroll to position [589, 0]
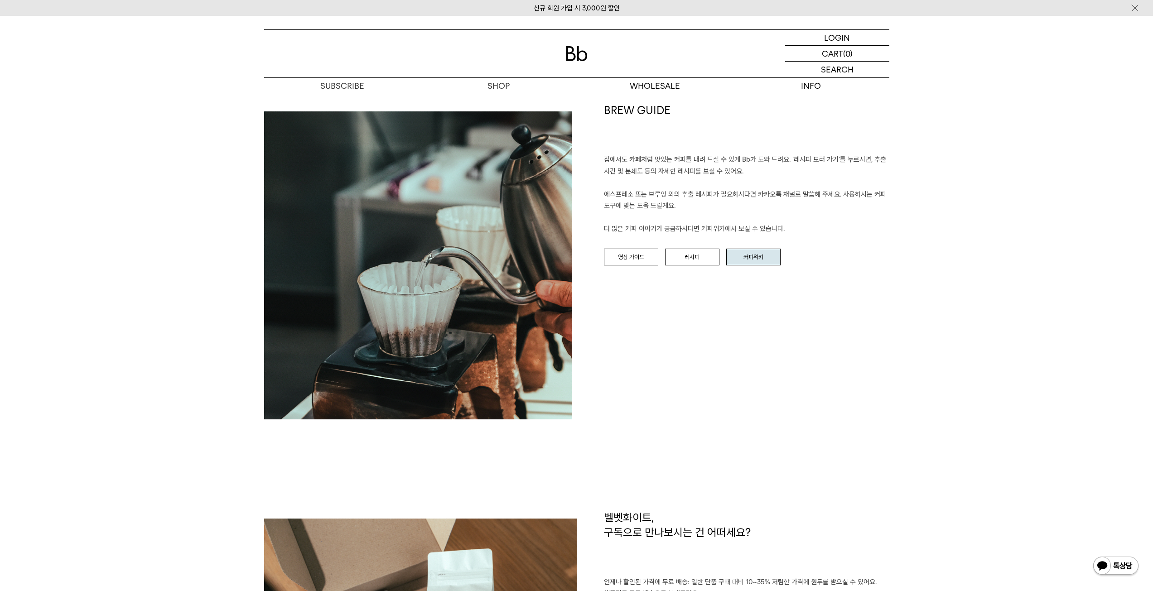
click at [763, 254] on link "커피위키" at bounding box center [753, 257] width 54 height 17
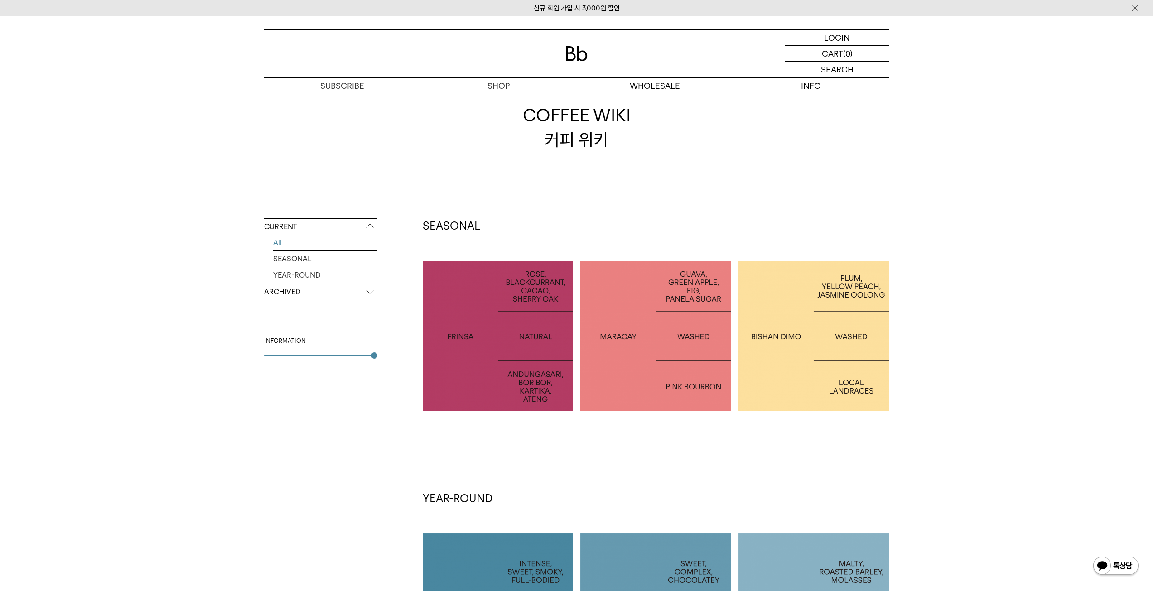
scroll to position [45, 0]
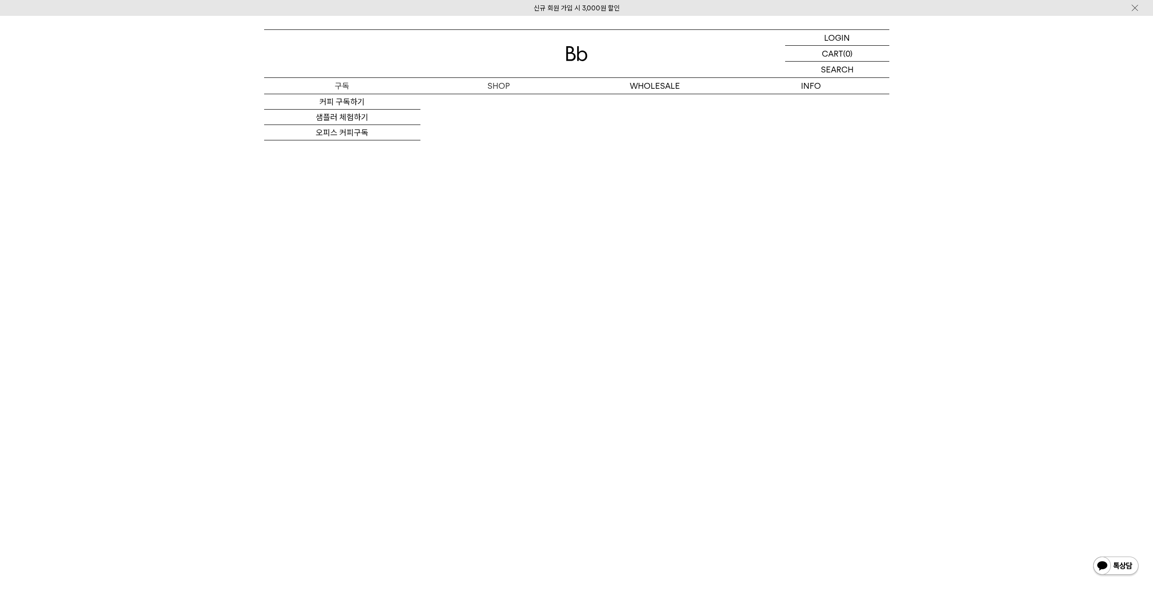
scroll to position [2074, 0]
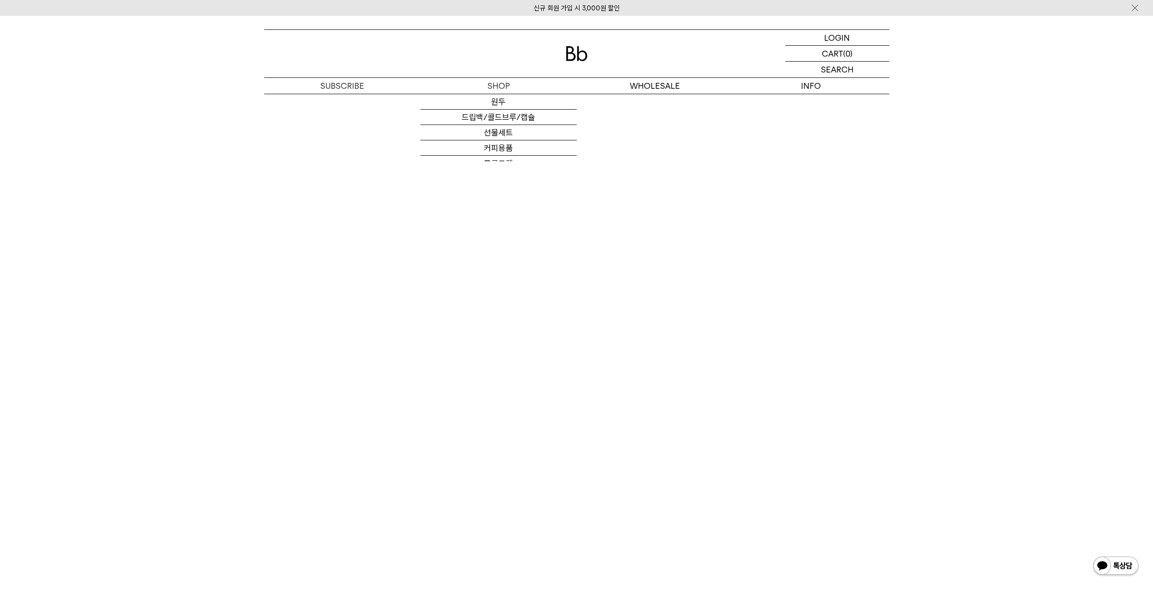
drag, startPoint x: 196, startPoint y: 348, endPoint x: 202, endPoint y: 322, distance: 26.9
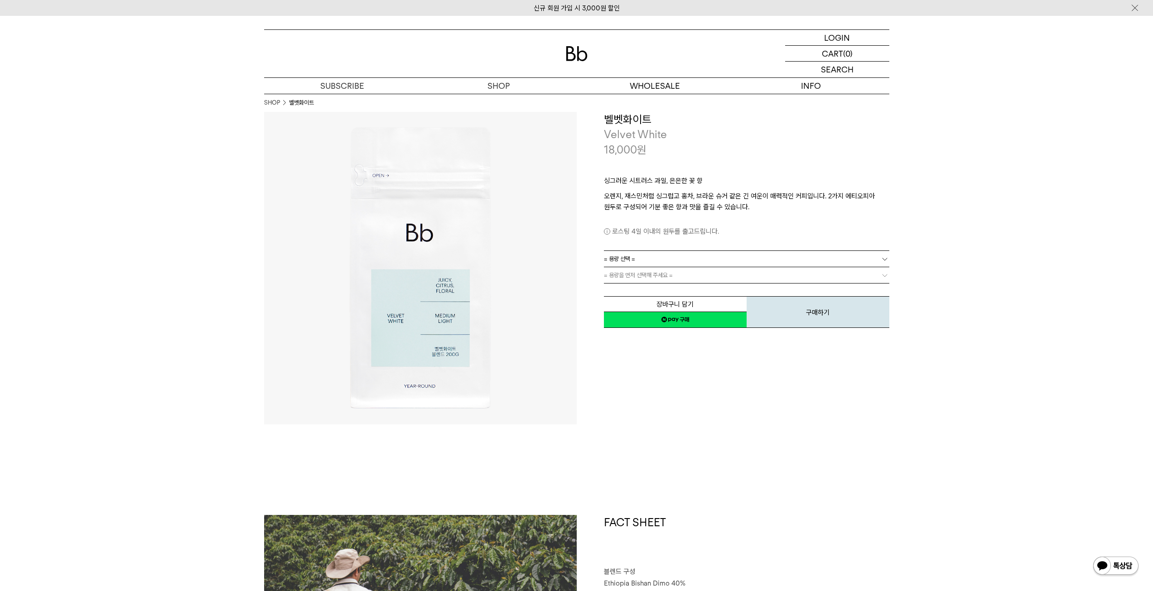
click at [495, 104] on link "원두" at bounding box center [498, 101] width 156 height 15
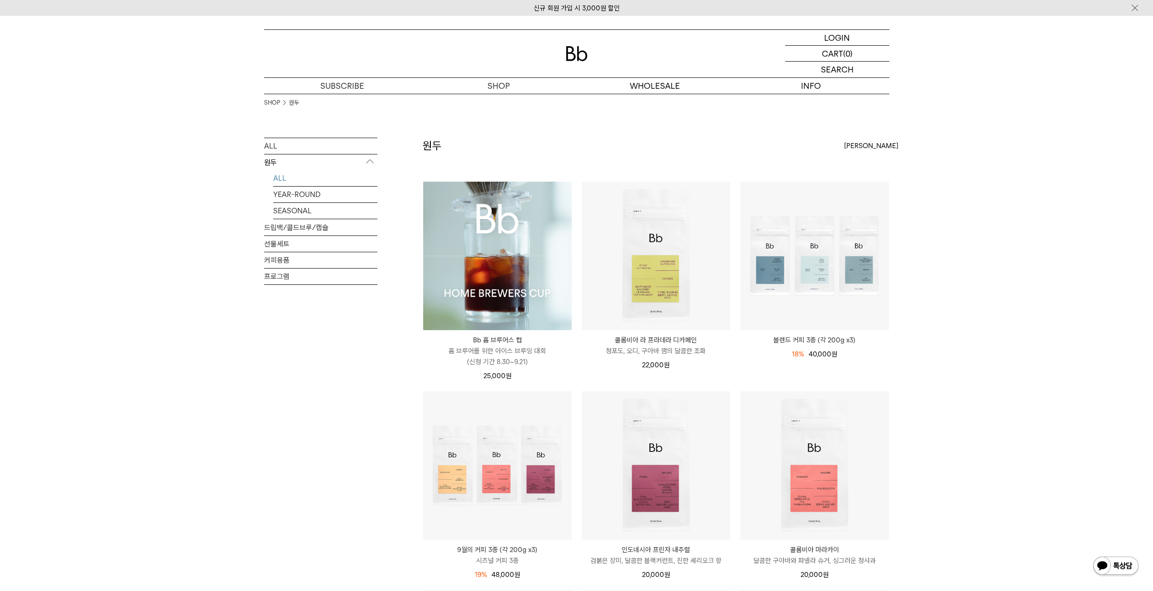
click at [489, 233] on img at bounding box center [497, 256] width 149 height 149
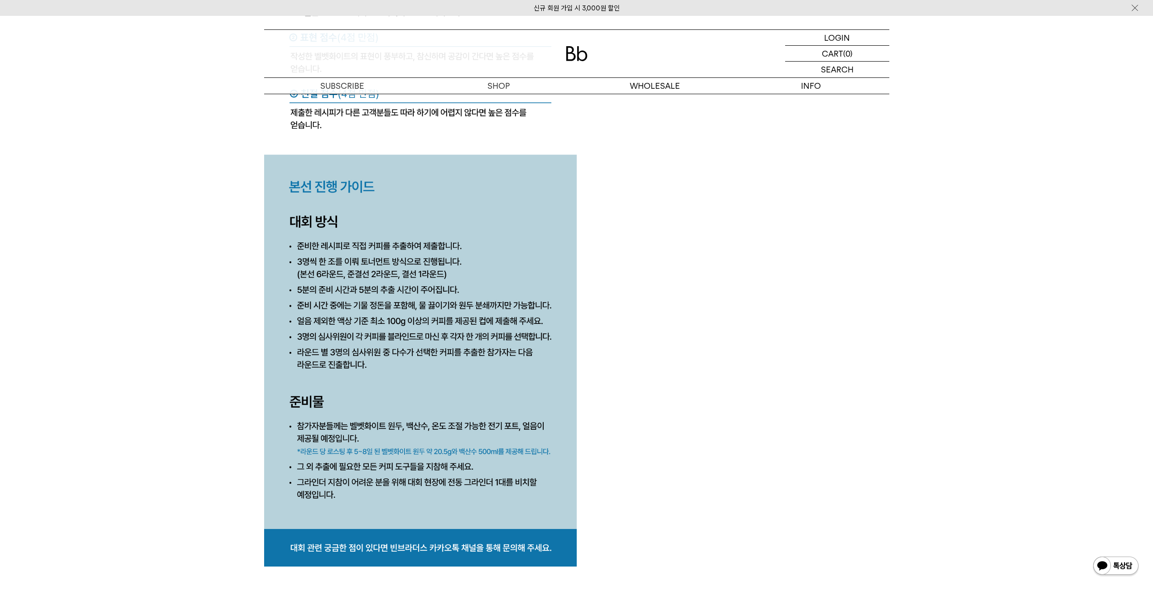
scroll to position [4008, 0]
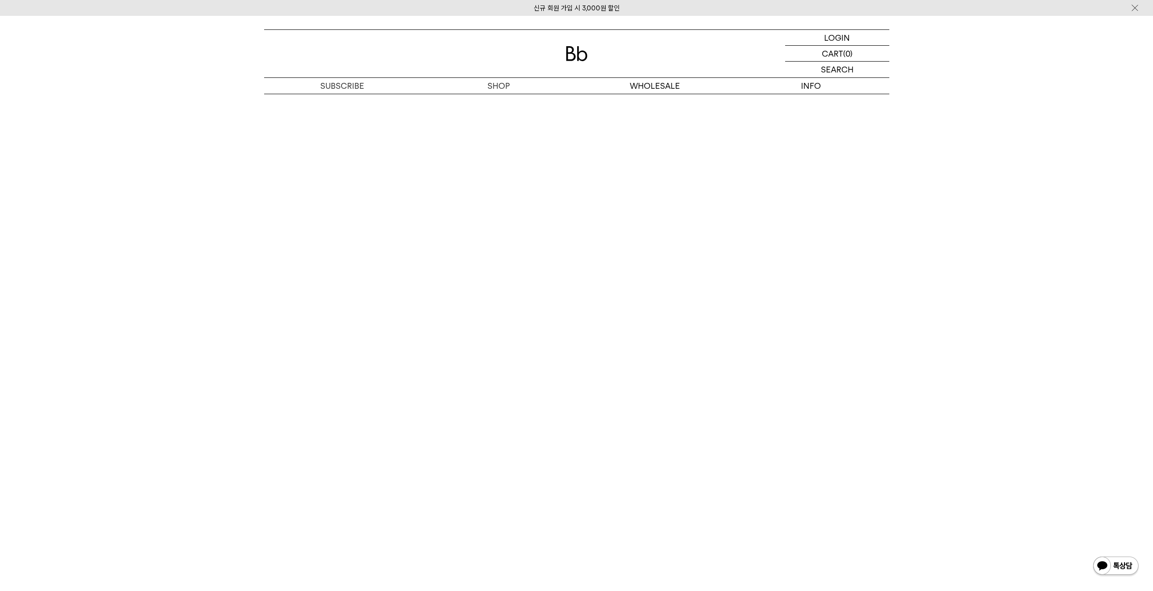
scroll to position [4733, 0]
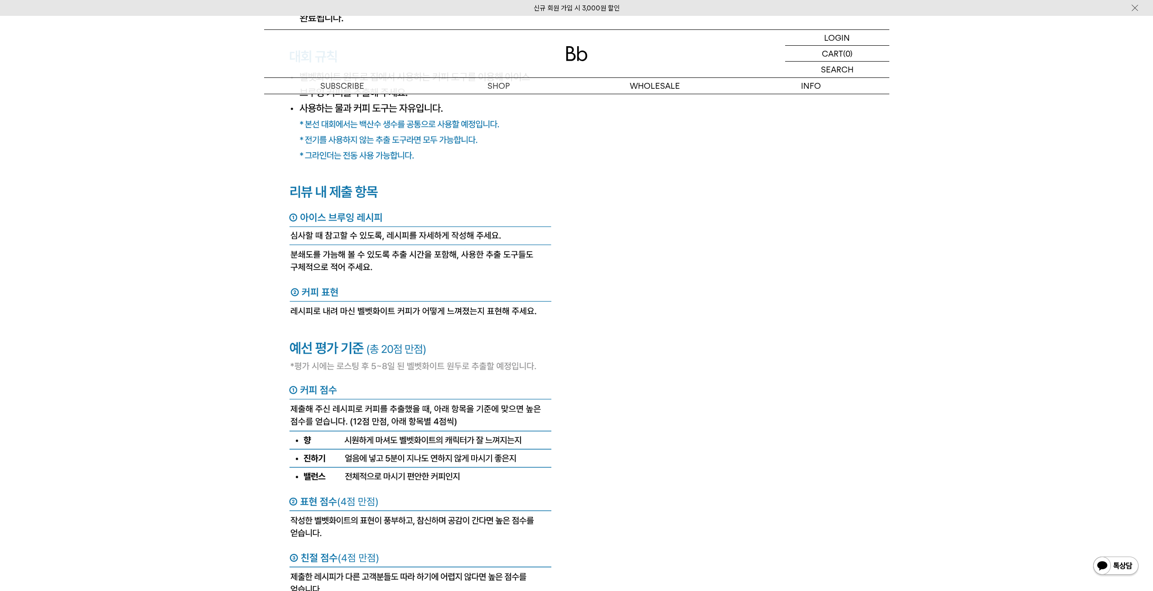
scroll to position [3514, 0]
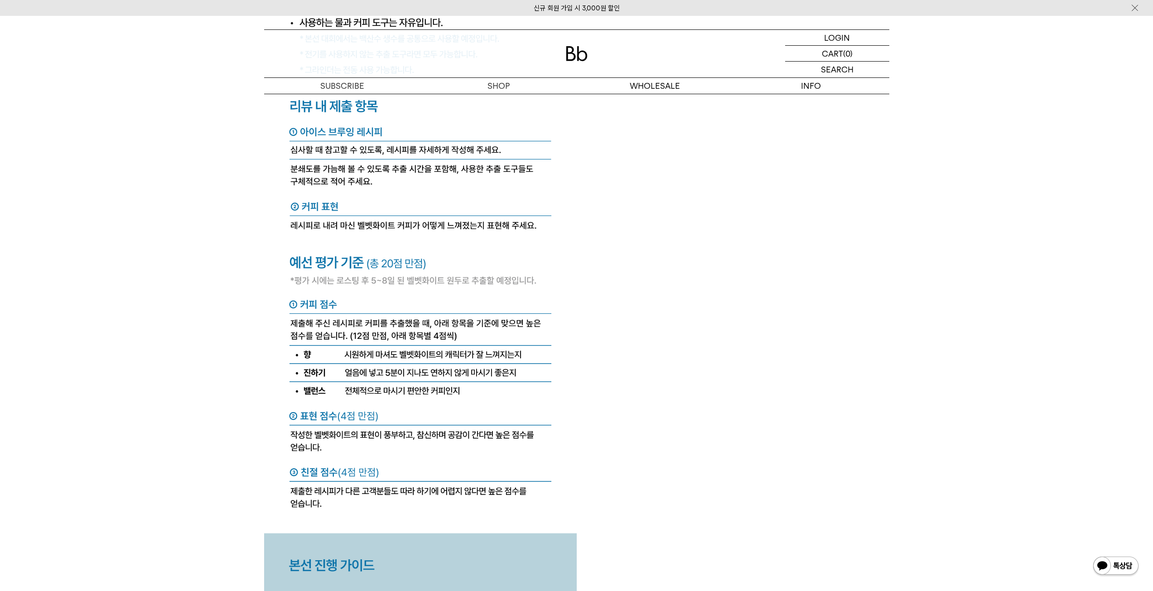
scroll to position [3605, 0]
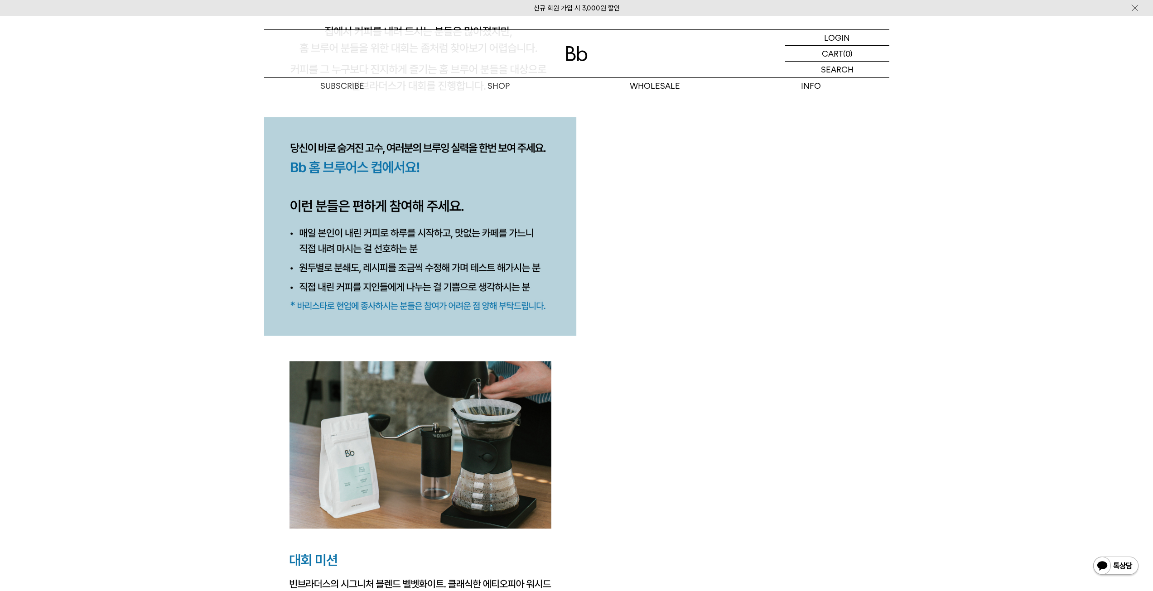
scroll to position [0, 0]
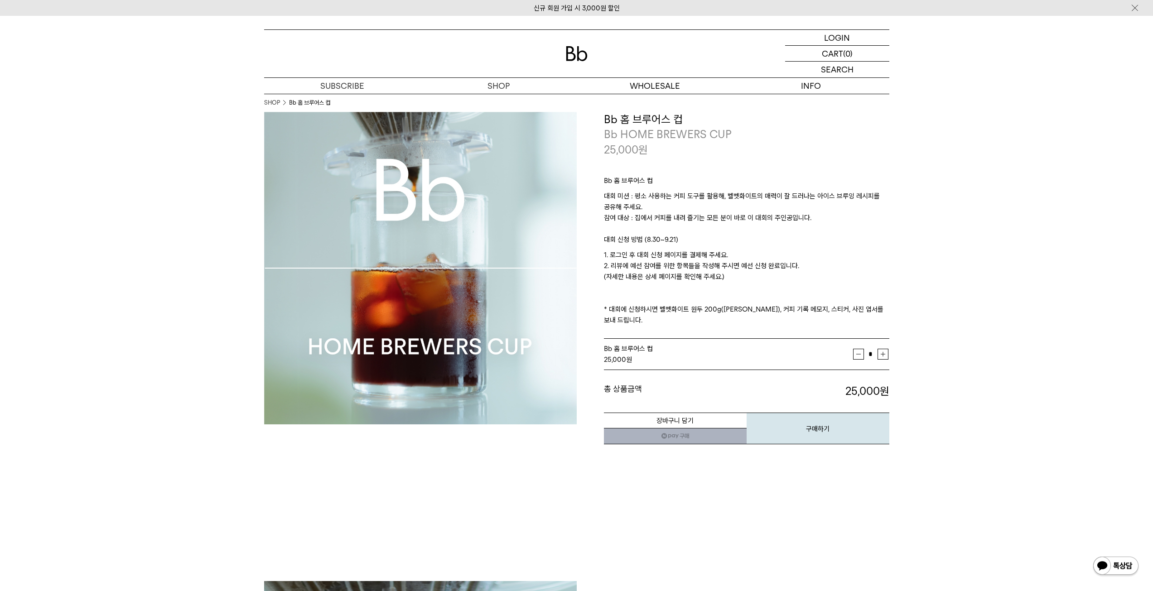
click at [347, 100] on ul "SHOP Bb 홈 브루어스 컵" at bounding box center [320, 103] width 113 height 18
click at [344, 98] on link "커피 구독하기" at bounding box center [342, 101] width 156 height 15
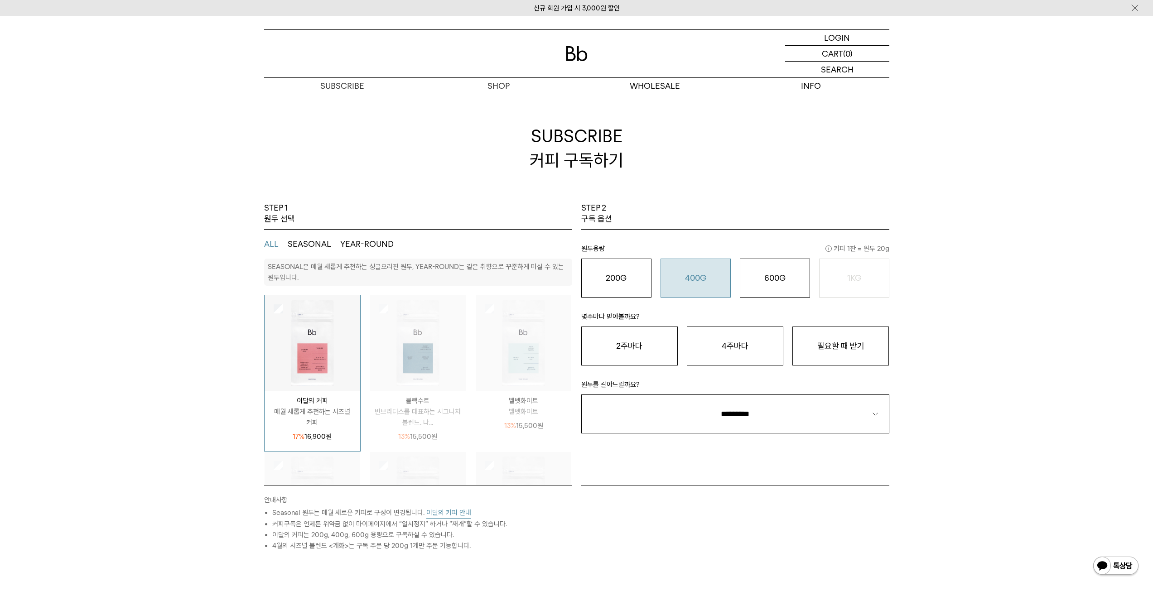
click at [697, 266] on button "400G 31,000 원" at bounding box center [695, 278] width 70 height 39
click at [732, 340] on button "4주마다" at bounding box center [735, 346] width 96 height 39
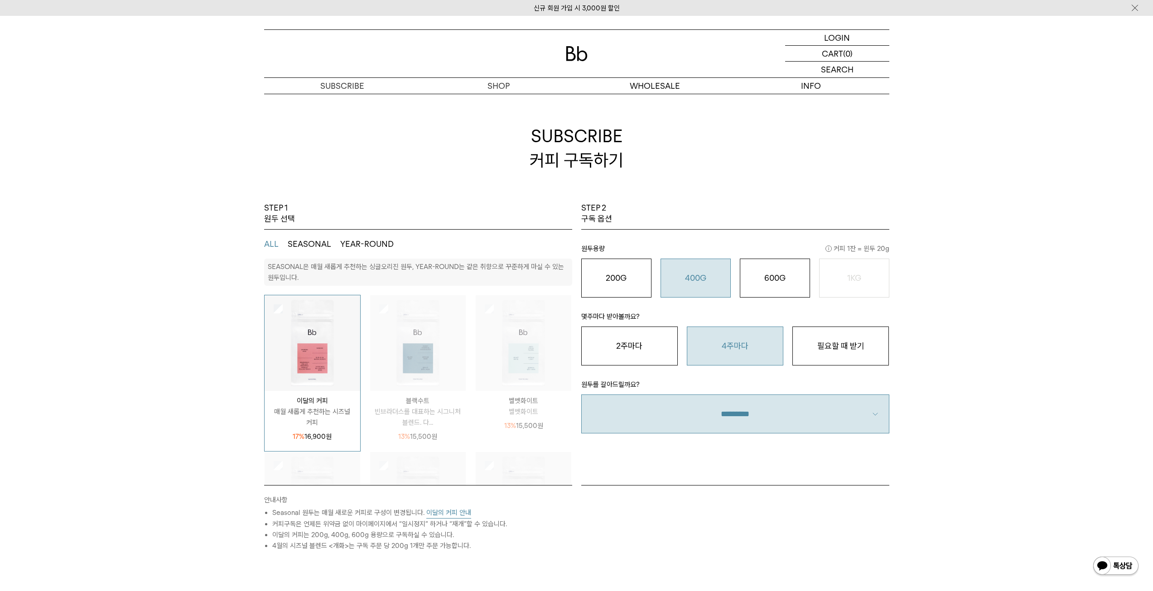
click at [837, 418] on select "**********" at bounding box center [735, 413] width 308 height 39
select select "**"
click at [581, 394] on select "**********" at bounding box center [735, 413] width 308 height 39
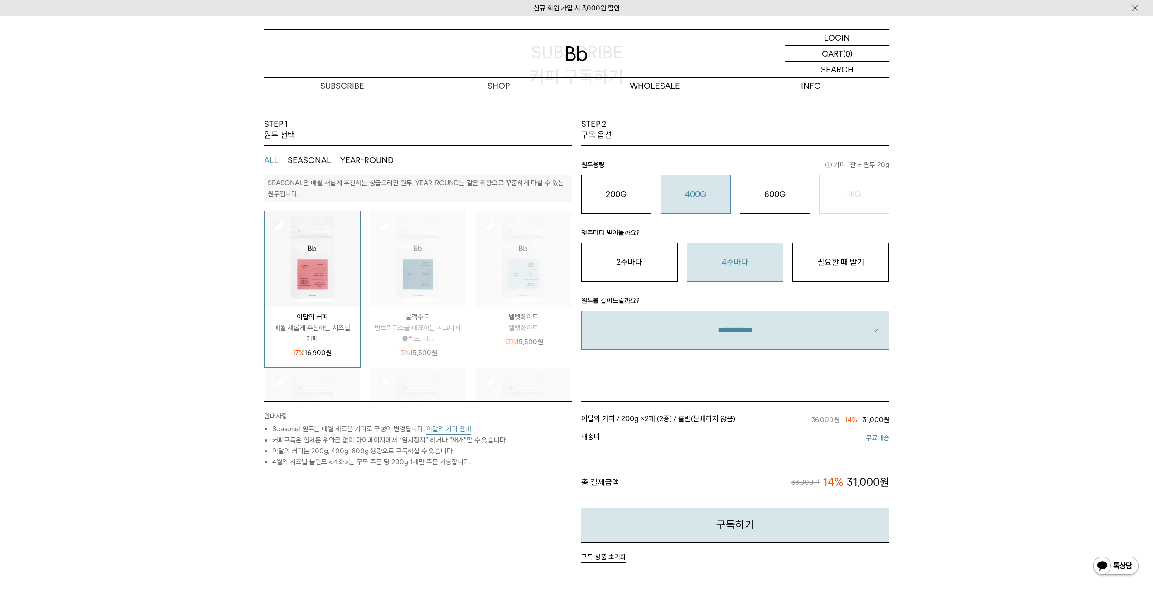
scroll to position [91, 0]
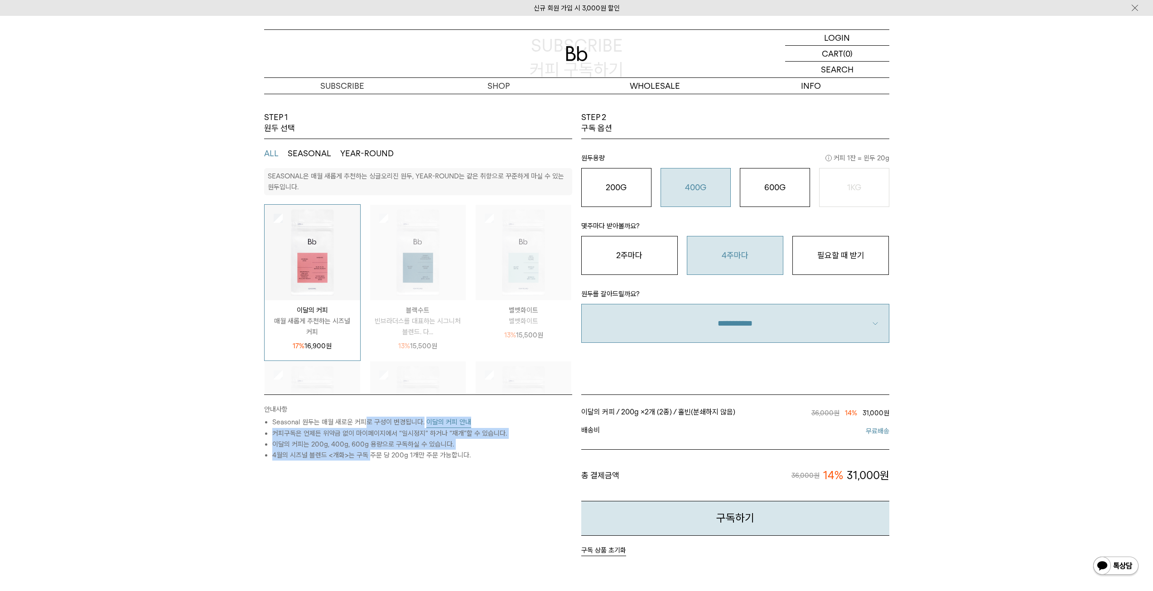
drag, startPoint x: 366, startPoint y: 425, endPoint x: 369, endPoint y: 451, distance: 26.0
click at [369, 451] on ul "Seasonal 원두는 매월 새로운 커피로 구성이 변경됩니다. 이달의 커피 안내 커피구독은 언제든 위약금 없이 마이페이지에서 “일시정지” 하거…" at bounding box center [418, 439] width 308 height 44
click at [369, 451] on li "4월의 시즈널 블렌드 <개화>는 구독 주문 당 200g 1개만 주문 가능합니다." at bounding box center [422, 455] width 300 height 11
drag, startPoint x: 372, startPoint y: 458, endPoint x: 374, endPoint y: 425, distance: 33.1
click at [374, 425] on ul "Seasonal 원두는 매월 새로운 커피로 구성이 변경됩니다. 이달의 커피 안내 커피구독은 언제든 위약금 없이 마이페이지에서 “일시정지” 하거…" at bounding box center [418, 439] width 308 height 44
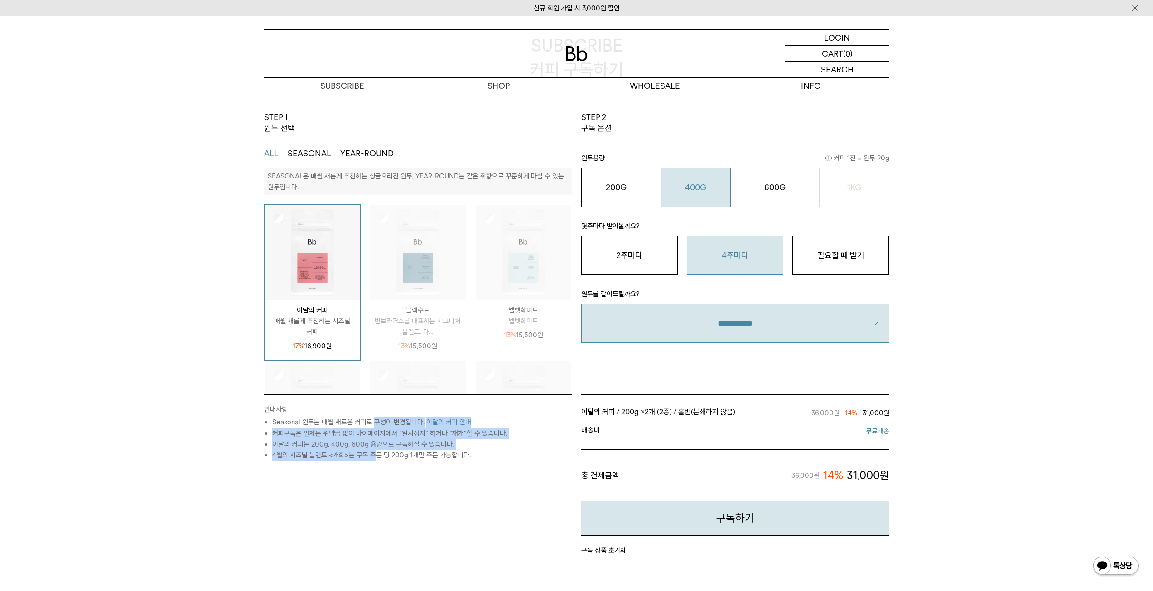
click at [374, 425] on li "Seasonal 원두는 매월 새로운 커피로 구성이 변경됩니다. 이달의 커피 안내" at bounding box center [422, 422] width 300 height 11
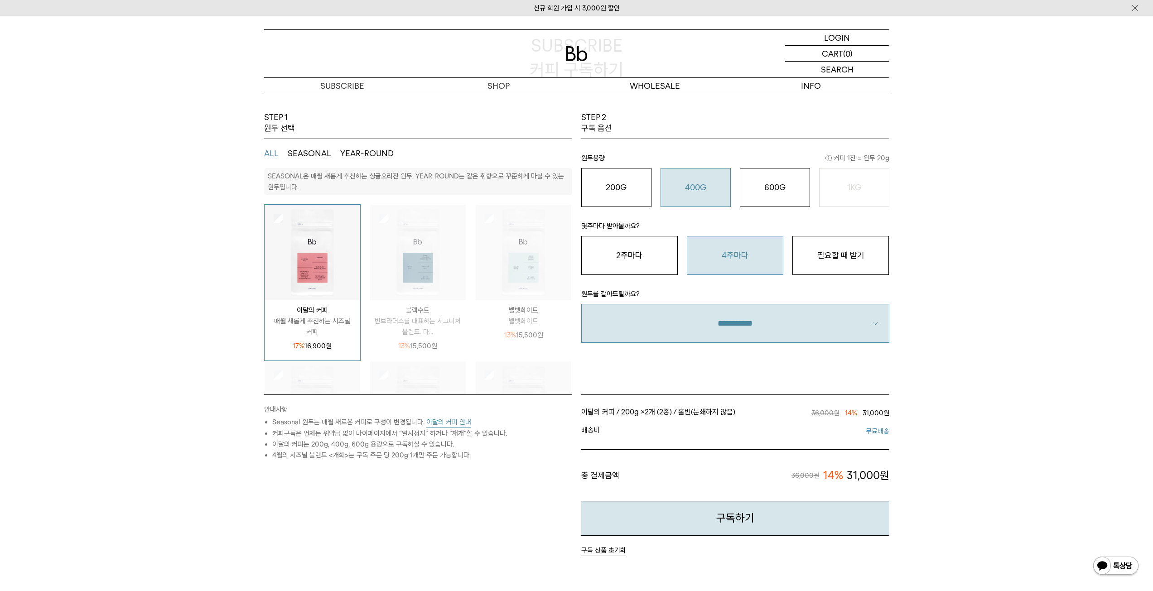
click at [352, 438] on li "커피구독은 언제든 위약금 없이 마이페이지에서 “일시정지” 하거나 “재개”할 수 있습니다." at bounding box center [422, 433] width 300 height 11
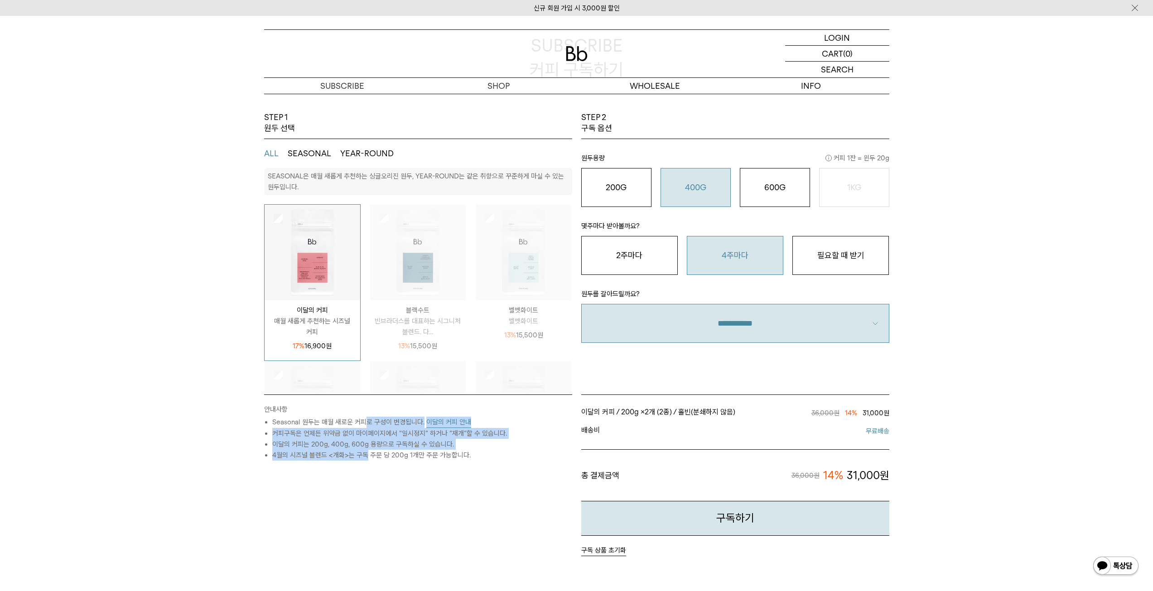
drag, startPoint x: 366, startPoint y: 424, endPoint x: 366, endPoint y: 461, distance: 36.7
click at [366, 461] on ul "Seasonal 원두는 매월 새로운 커피로 구성이 변경됩니다. 이달의 커피 안내 커피구독은 언제든 위약금 없이 마이페이지에서 “일시정지” 하거…" at bounding box center [418, 439] width 308 height 44
click at [366, 461] on li "4월의 시즈널 블렌드 <개화>는 구독 주문 당 200g 1개만 주문 가능합니다." at bounding box center [422, 455] width 300 height 11
drag, startPoint x: 367, startPoint y: 459, endPoint x: 374, endPoint y: 422, distance: 37.4
click at [374, 422] on ul "Seasonal 원두는 매월 새로운 커피로 구성이 변경됩니다. 이달의 커피 안내 커피구독은 언제든 위약금 없이 마이페이지에서 “일시정지” 하거…" at bounding box center [418, 439] width 308 height 44
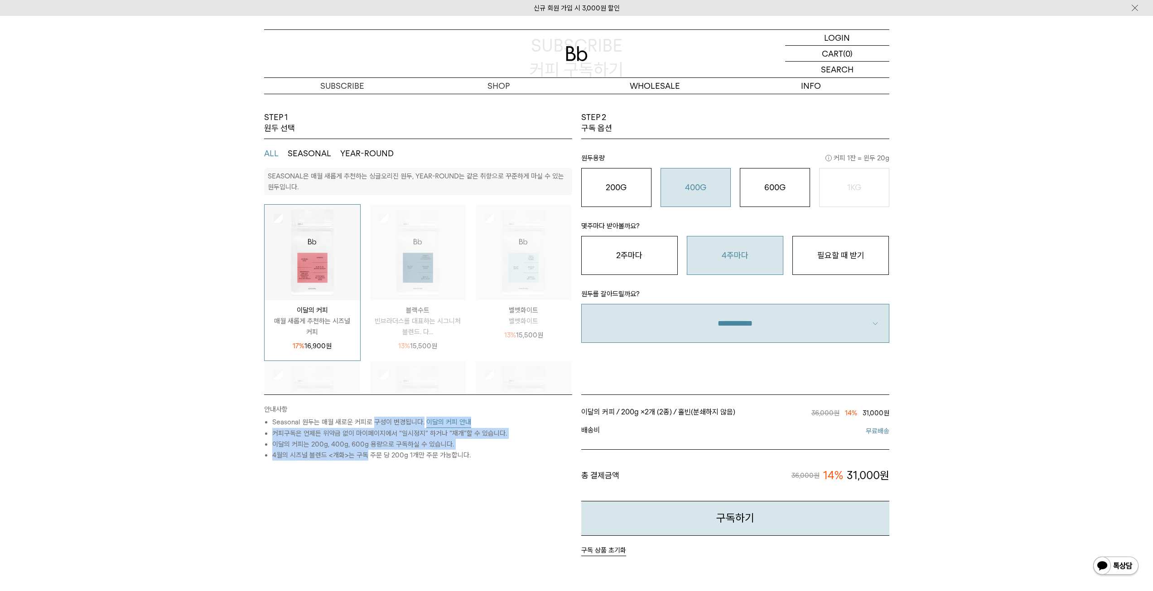
click at [374, 422] on li "Seasonal 원두는 매월 새로운 커피로 구성이 변경됩니다. 이달의 커피 안내" at bounding box center [422, 422] width 300 height 11
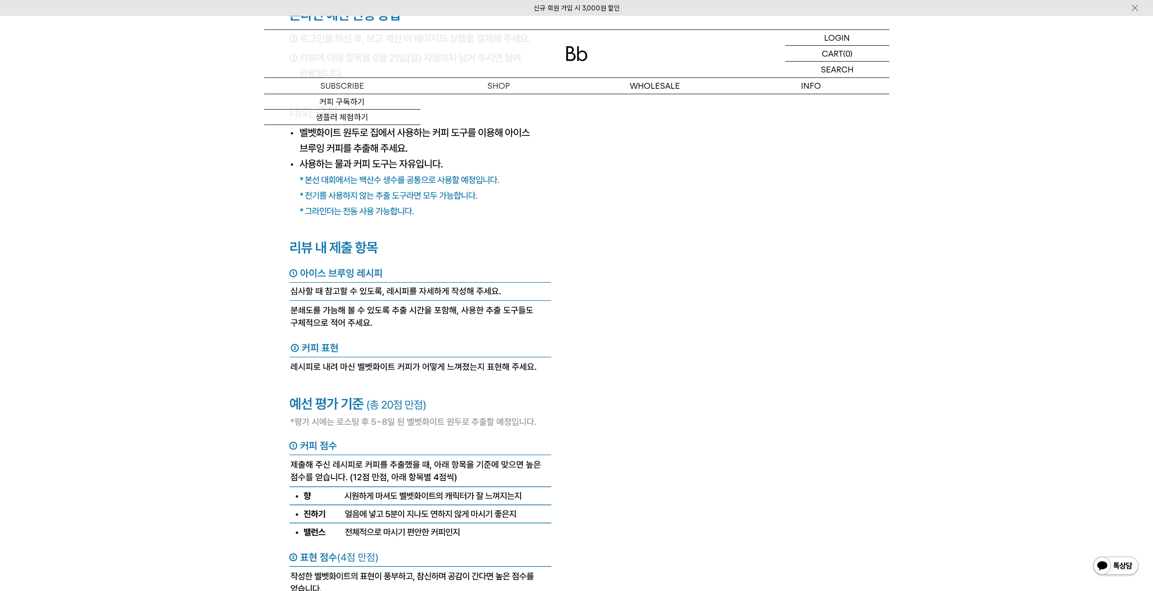
scroll to position [3461, 0]
drag, startPoint x: 591, startPoint y: 123, endPoint x: 578, endPoint y: 115, distance: 15.2
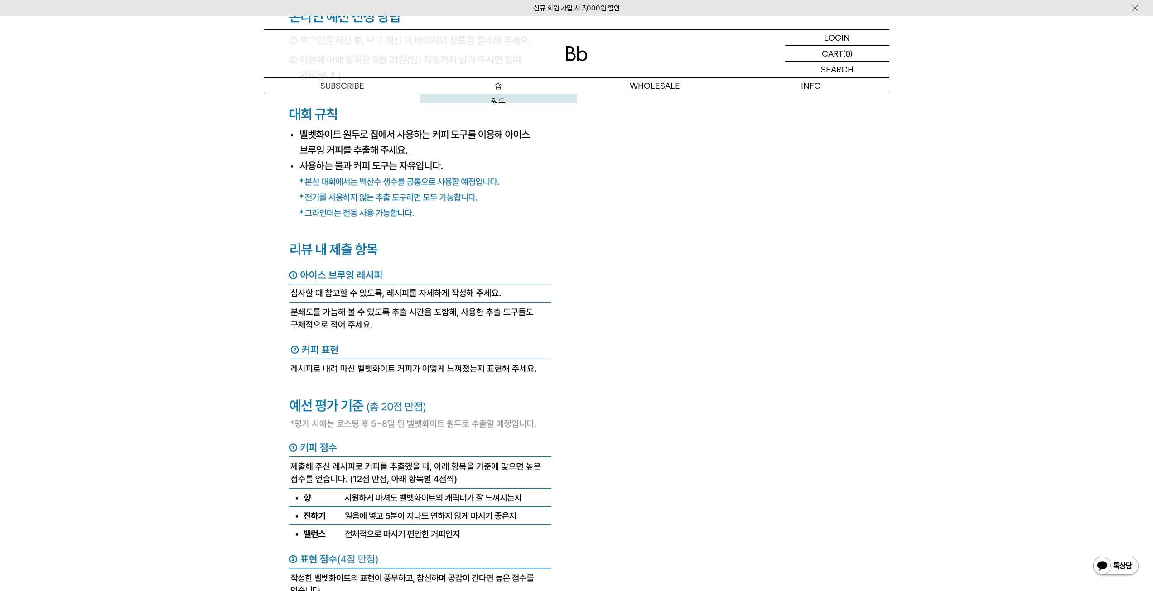
click at [495, 101] on link "원두" at bounding box center [498, 101] width 156 height 15
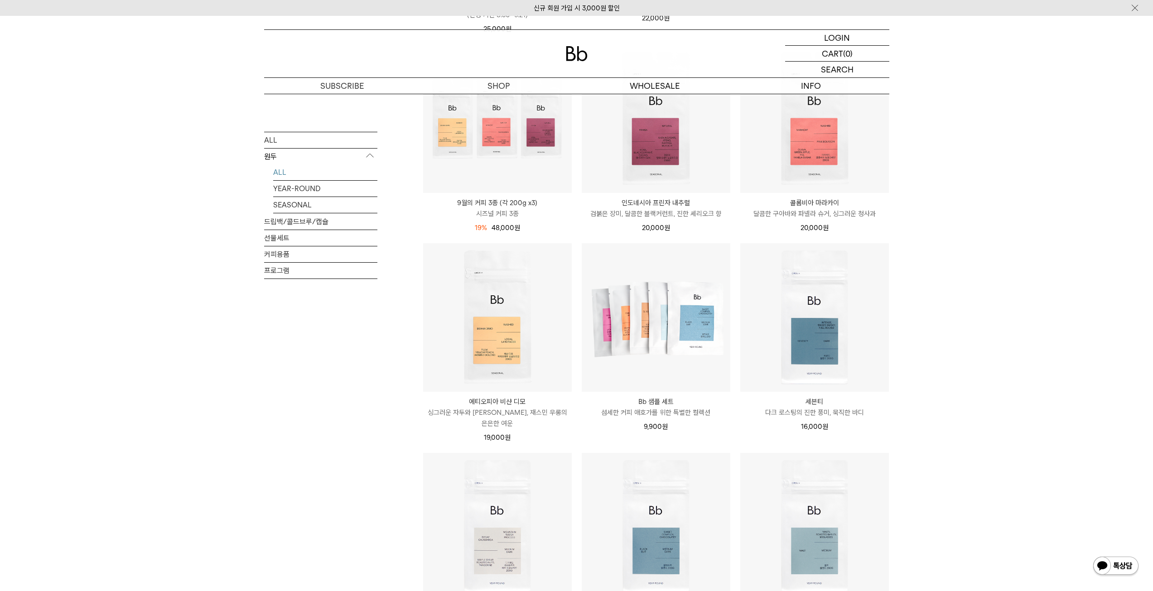
scroll to position [362, 0]
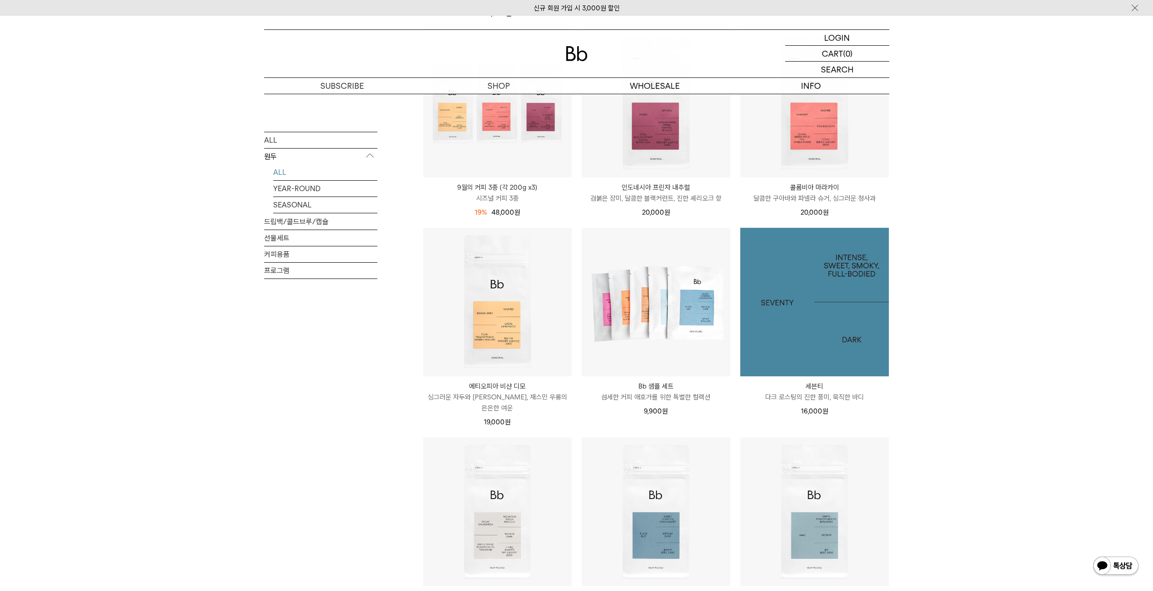
click at [820, 306] on img at bounding box center [814, 302] width 149 height 149
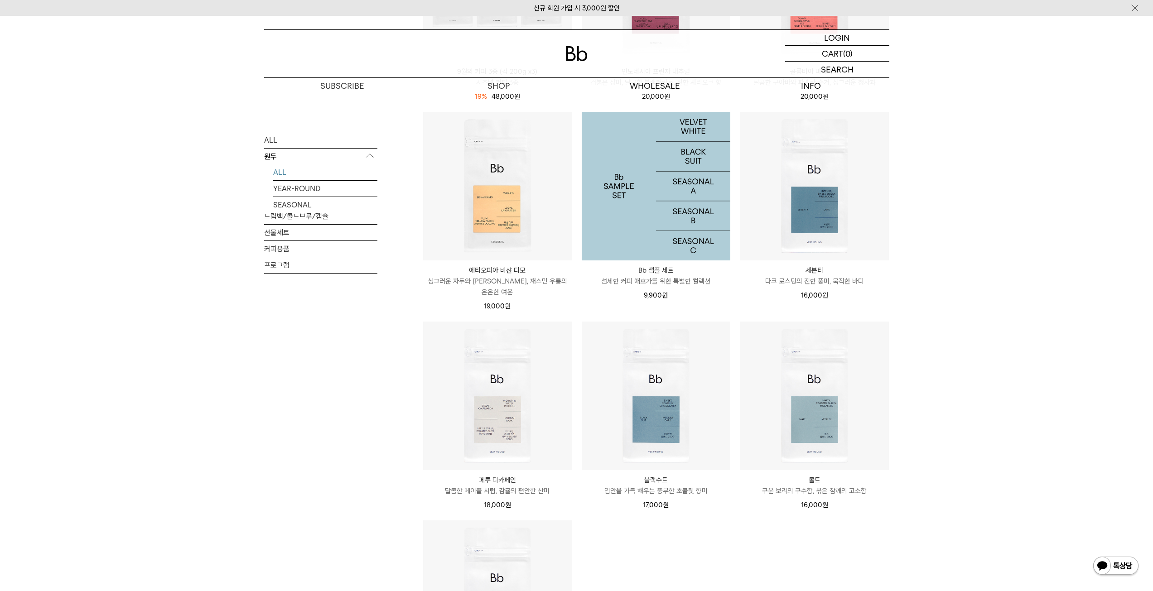
scroll to position [528, 0]
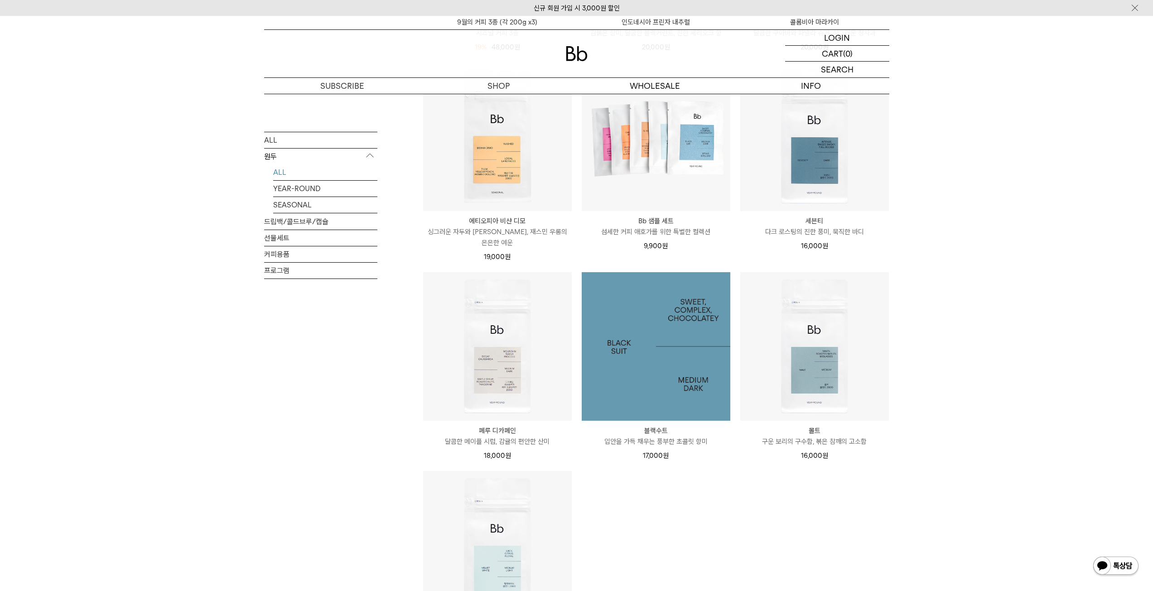
click at [653, 346] on img at bounding box center [656, 346] width 149 height 149
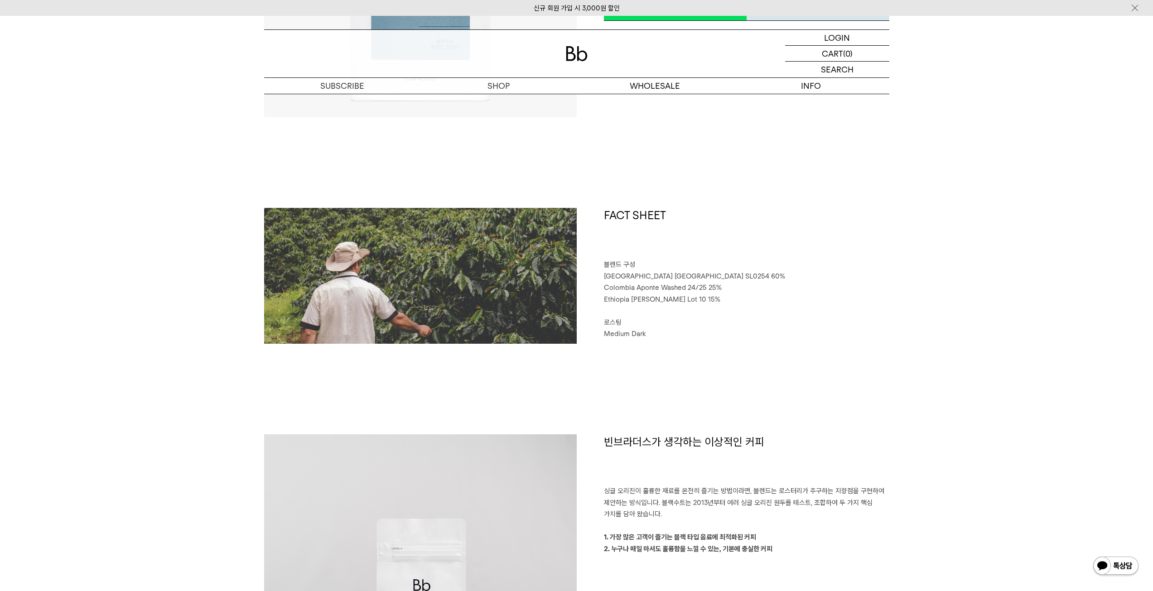
scroll to position [317, 0]
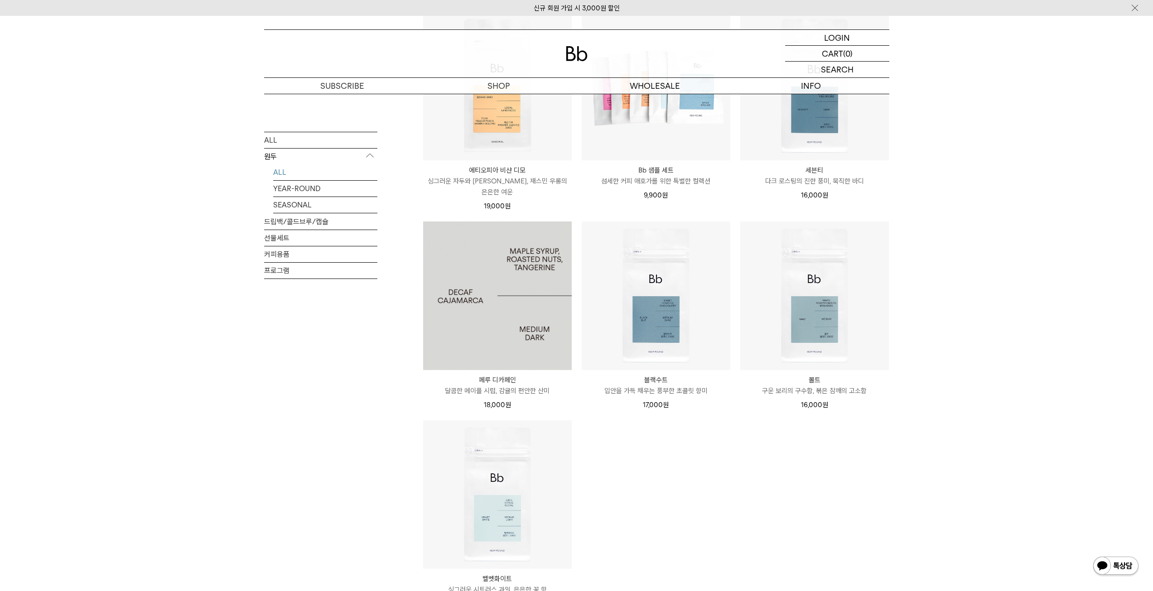
scroll to position [754, 0]
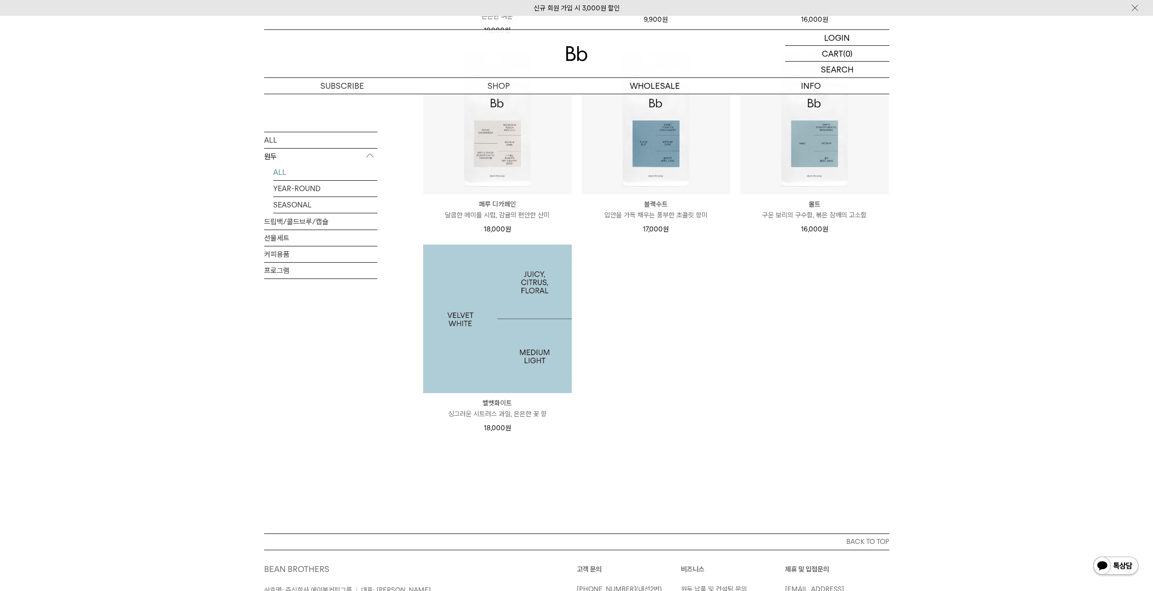
click at [513, 357] on img at bounding box center [497, 319] width 149 height 149
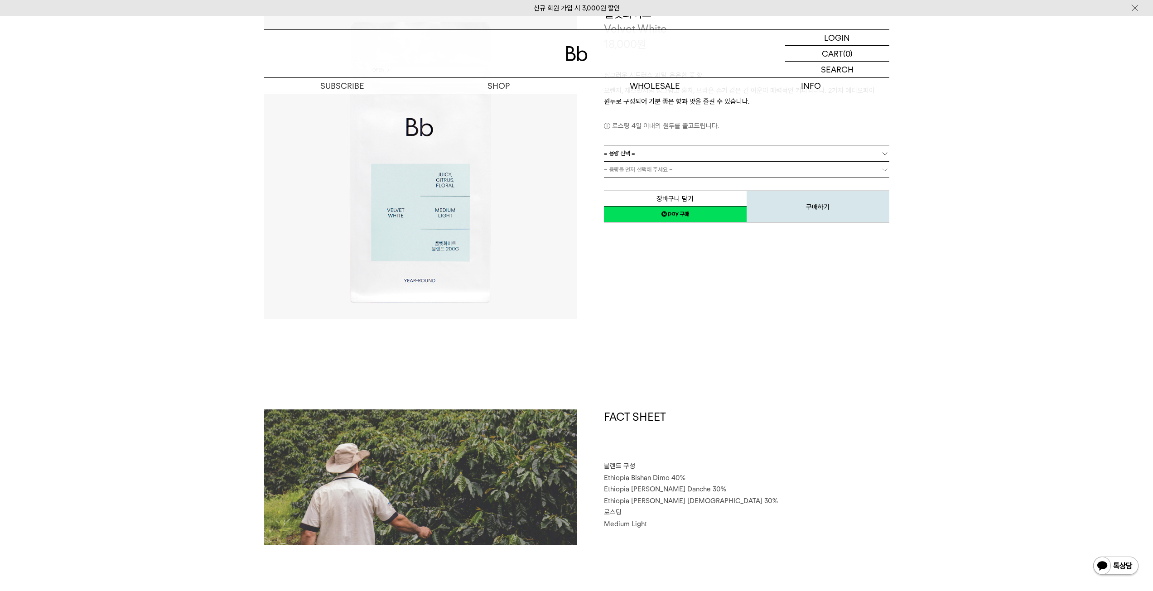
scroll to position [181, 0]
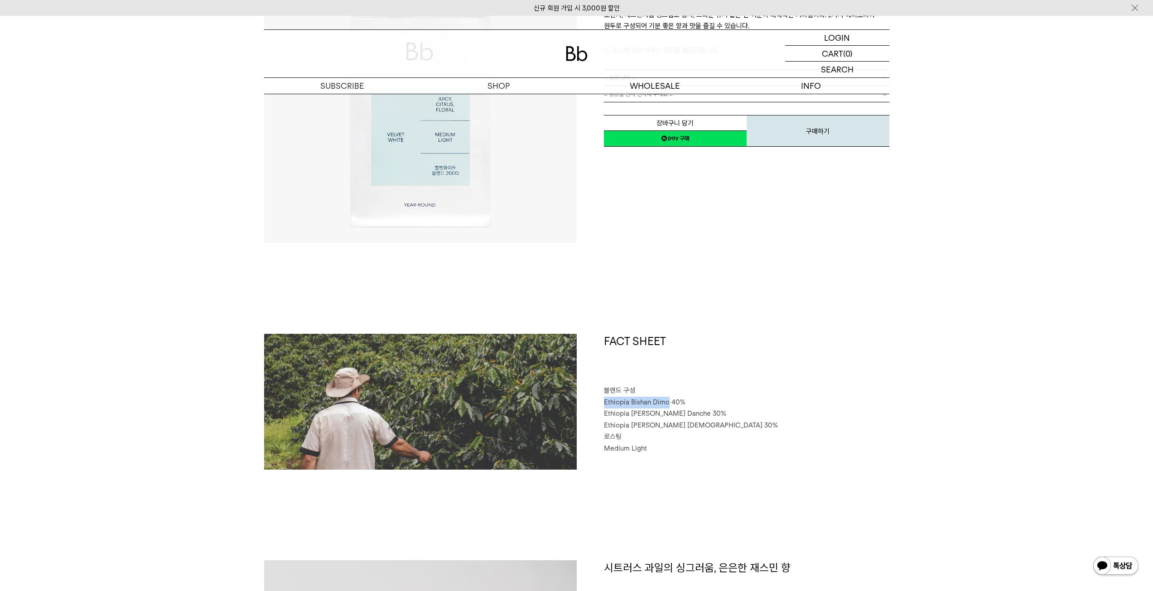
drag, startPoint x: 587, startPoint y: 404, endPoint x: 668, endPoint y: 398, distance: 80.8
click at [668, 398] on div "FACT SHEET 블렌드 구성 Ethiopia Bishan Dimo 40% Ethiopia Habtamu Yirgacheffe Danche …" at bounding box center [733, 402] width 313 height 136
copy span "Ethiopia Bishan Dimo"
click at [629, 411] on span "Ethiopia [PERSON_NAME] Danche 30%" at bounding box center [665, 413] width 122 height 8
drag, startPoint x: 600, startPoint y: 416, endPoint x: 718, endPoint y: 417, distance: 118.2
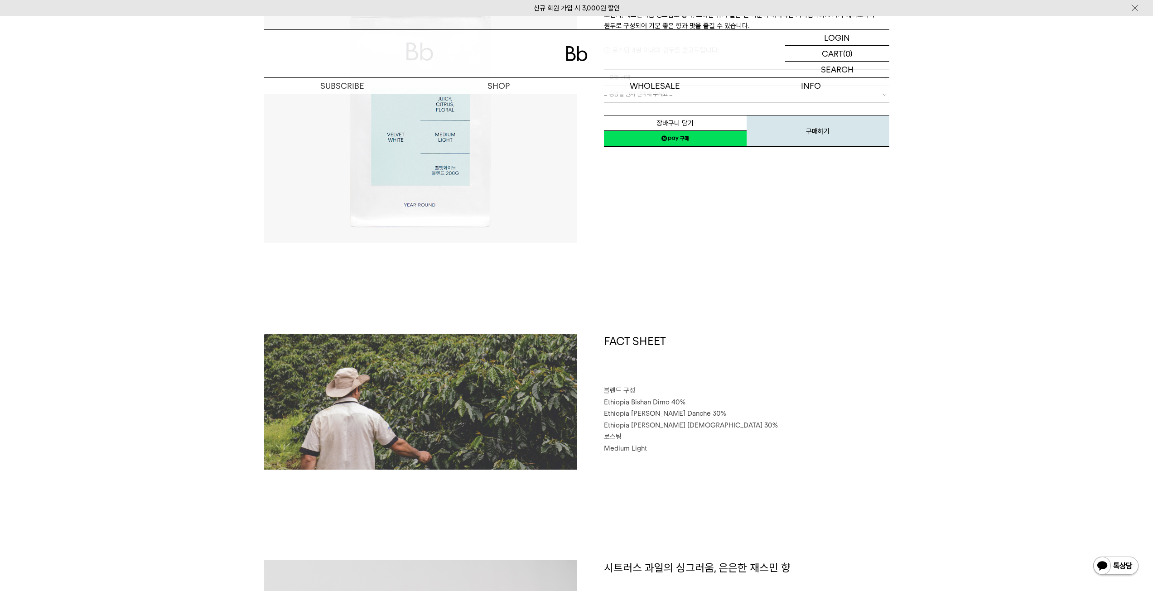
click at [718, 417] on div "FACT SHEET 블렌드 구성 Ethiopia Bishan Dimo 40% Ethiopia Habtamu Yirgacheffe Danche …" at bounding box center [733, 402] width 313 height 136
copy span "Ethiopia Habtamu Yirgacheffe Danche"
drag, startPoint x: 686, startPoint y: 361, endPoint x: 649, endPoint y: 376, distance: 40.0
click at [676, 364] on h1 "FACT SHEET" at bounding box center [746, 360] width 285 height 52
drag, startPoint x: 604, startPoint y: 421, endPoint x: 712, endPoint y: 426, distance: 108.4
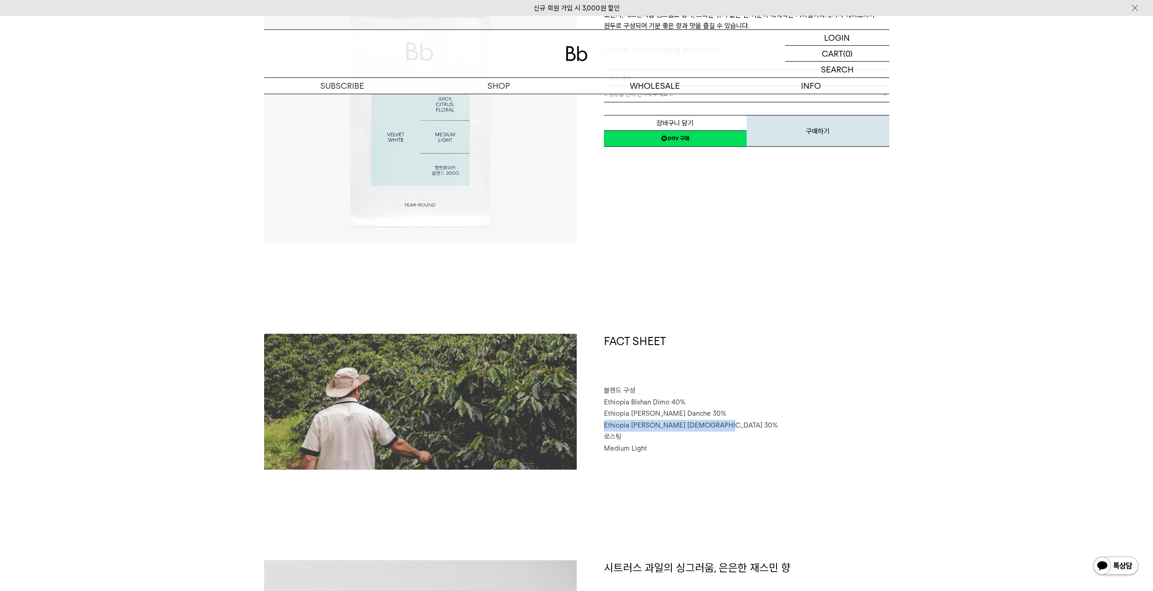
click at [712, 426] on span "Ethiopia [PERSON_NAME] [DEMOGRAPHIC_DATA] 30%" at bounding box center [691, 425] width 174 height 8
drag, startPoint x: 712, startPoint y: 426, endPoint x: 591, endPoint y: 423, distance: 120.5
click at [591, 423] on div "FACT SHEET 블렌드 구성 Ethiopia Bishan Dimo 40% Ethiopia Habtamu Yirgacheffe Danche …" at bounding box center [733, 402] width 313 height 136
copy span "Ethiopia Habtamu Yirgacheffe Gotiti"
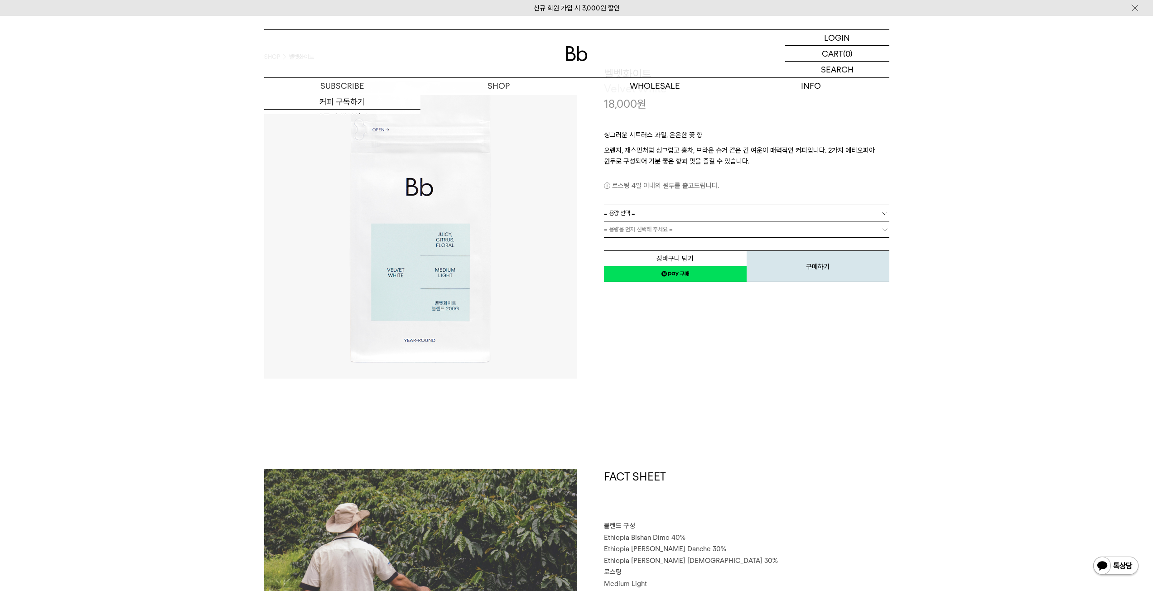
scroll to position [272, 0]
